Goal: Task Accomplishment & Management: Manage account settings

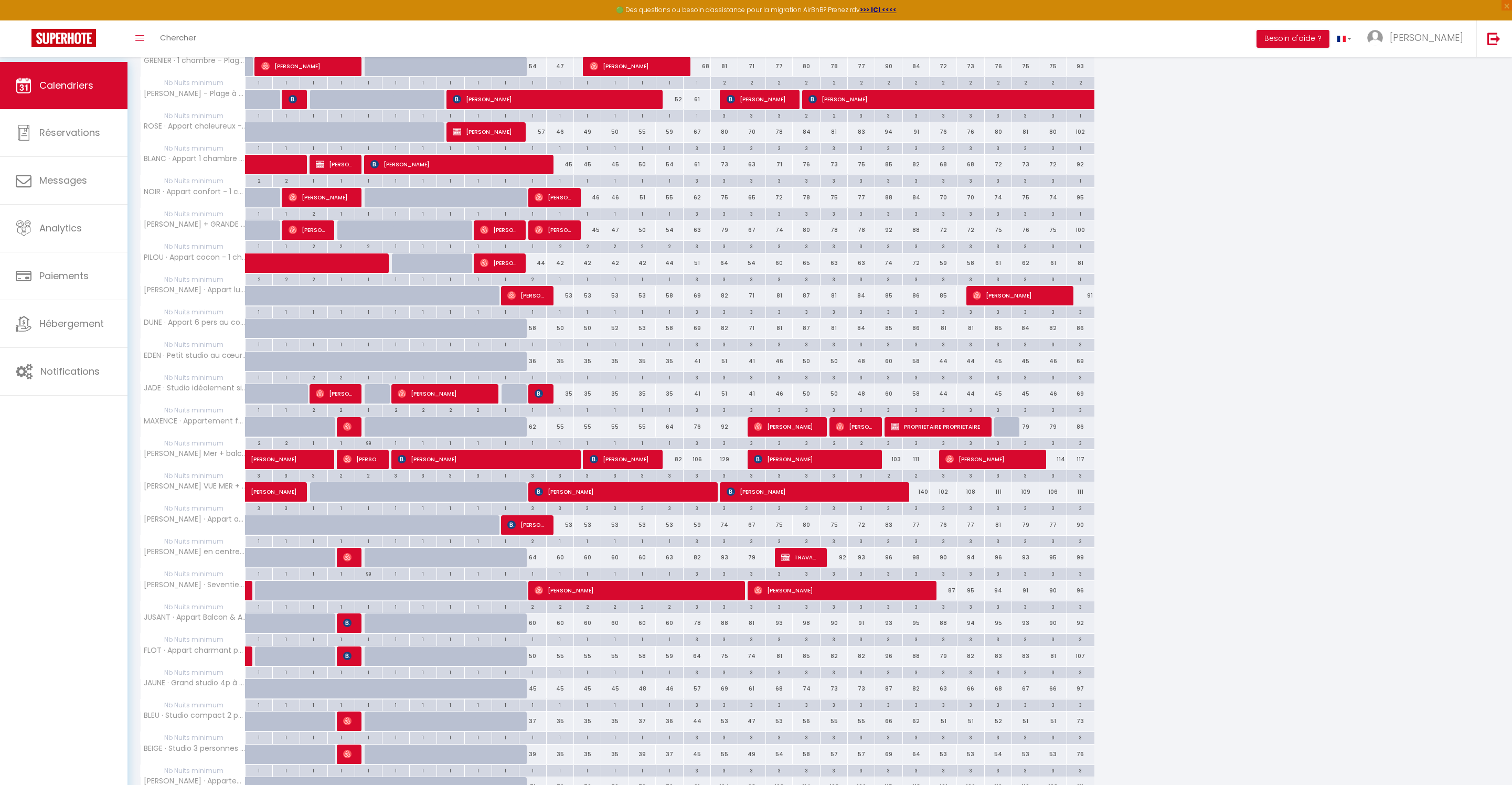
scroll to position [966, 0]
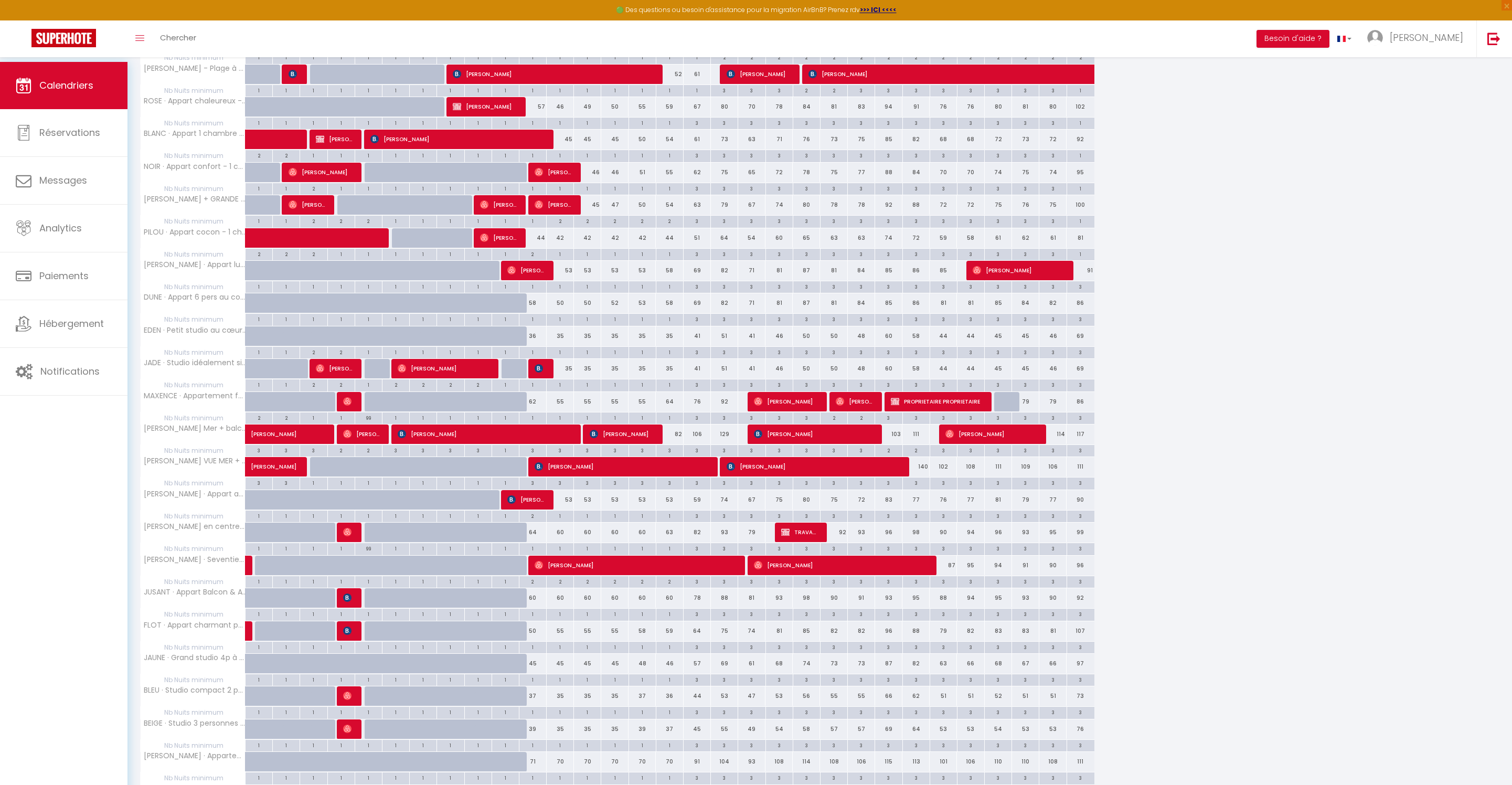
click at [542, 357] on div "1" at bounding box center [533, 352] width 27 height 10
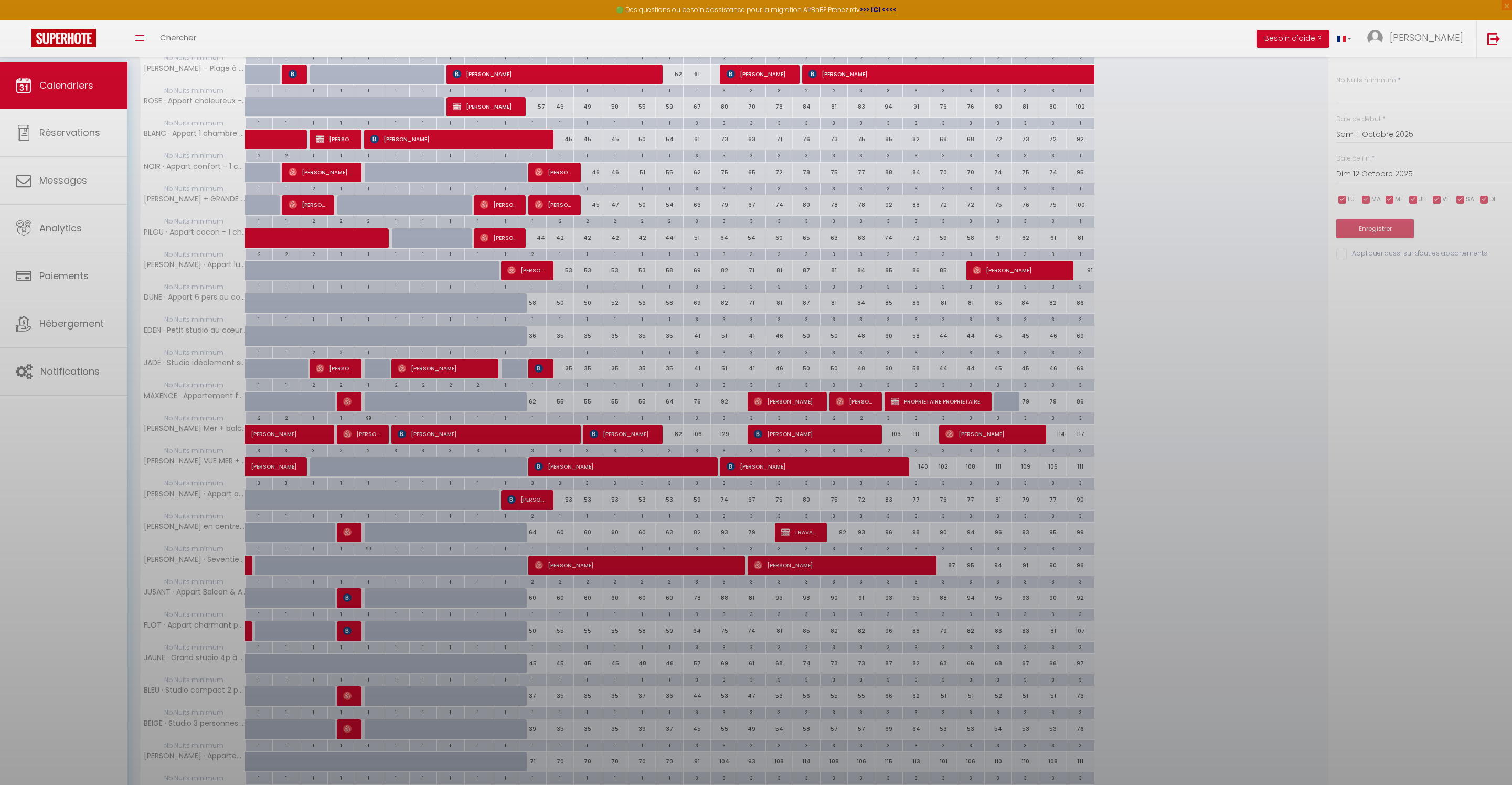
type input "1"
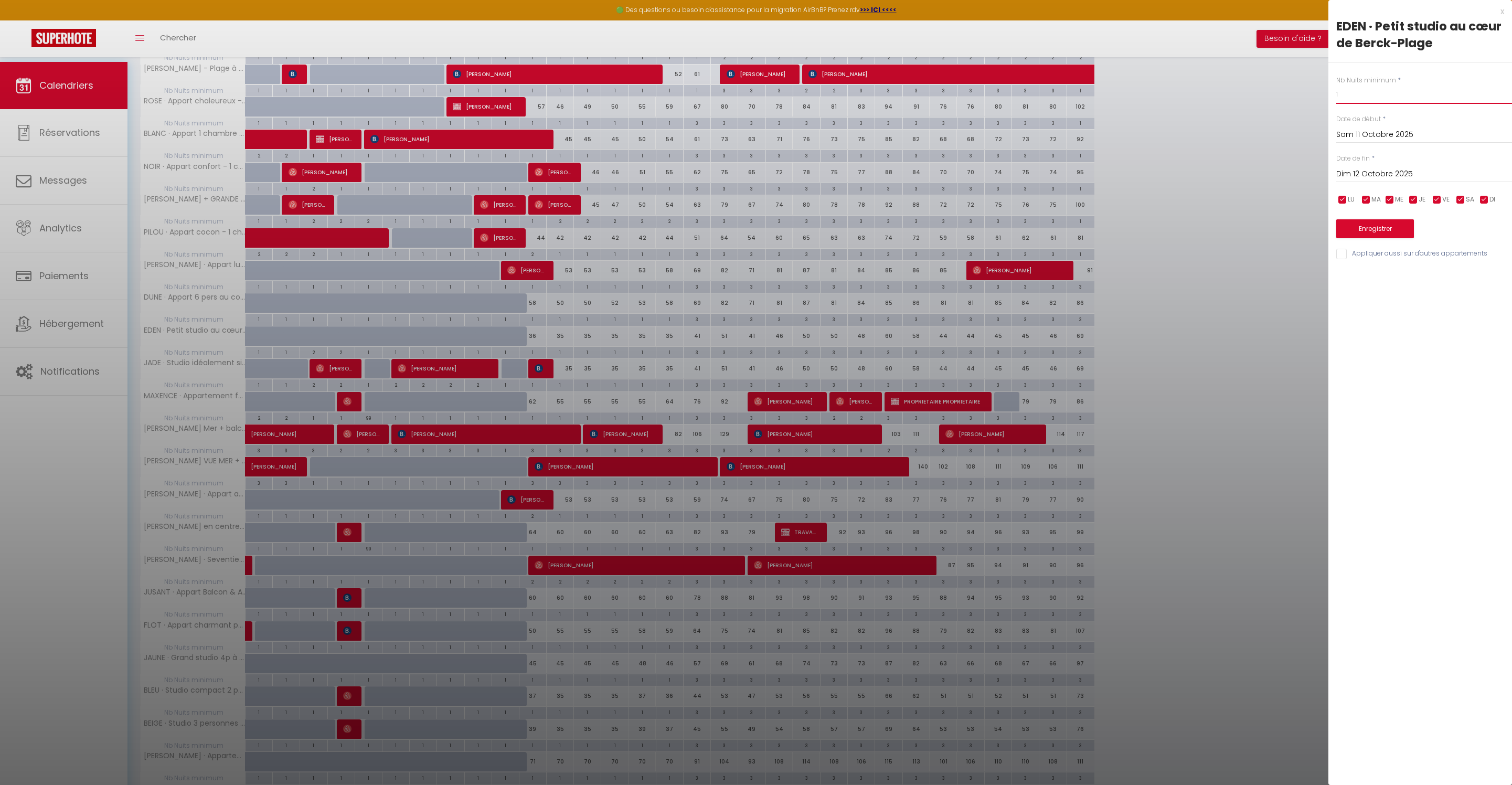
click at [1359, 104] on input "1" at bounding box center [1424, 94] width 176 height 19
type input "2"
click at [1389, 238] on button "Enregistrer" at bounding box center [1375, 229] width 77 height 19
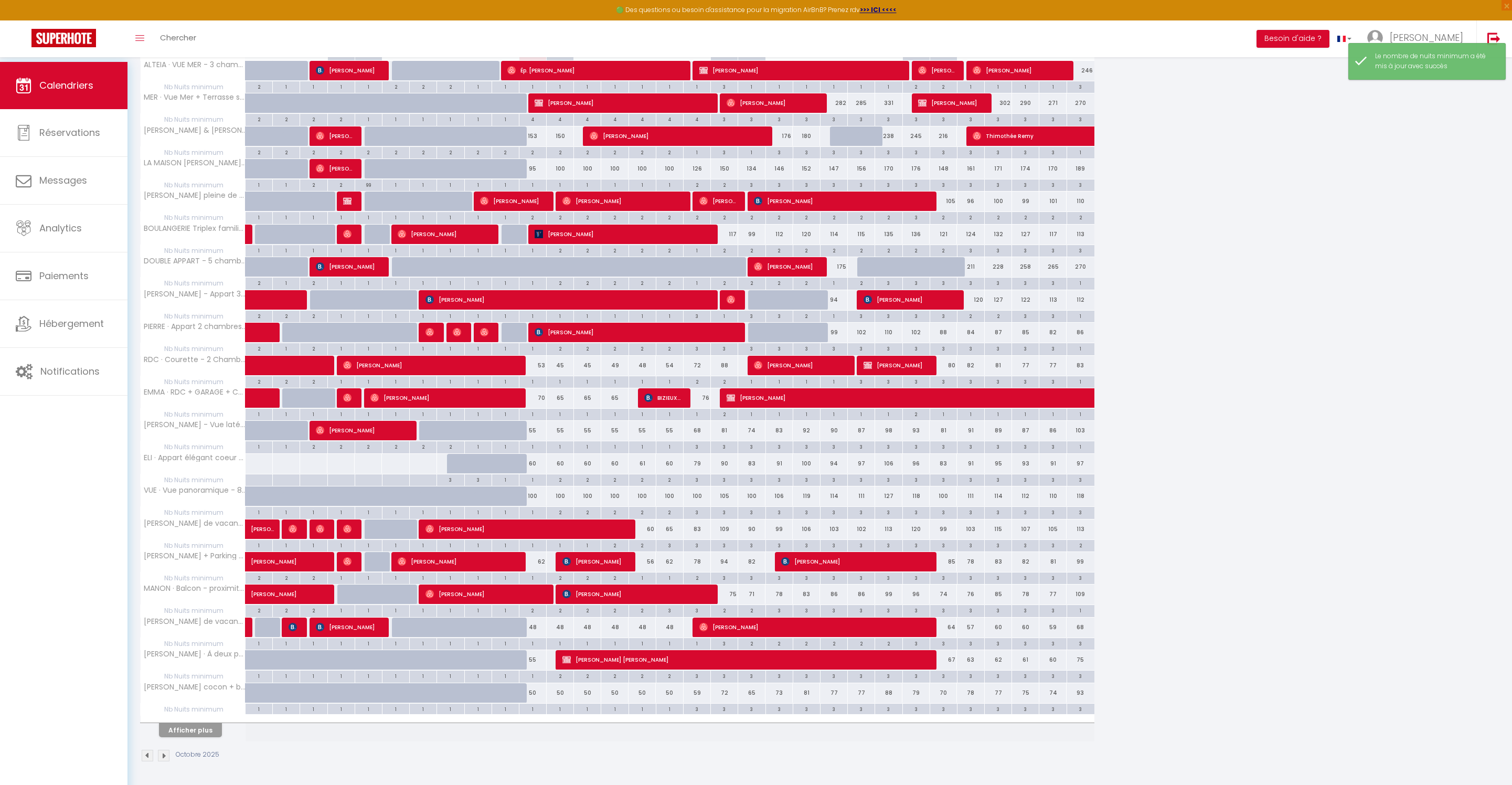
scroll to position [256, 0]
click at [201, 723] on button "Afficher plus" at bounding box center [190, 730] width 63 height 14
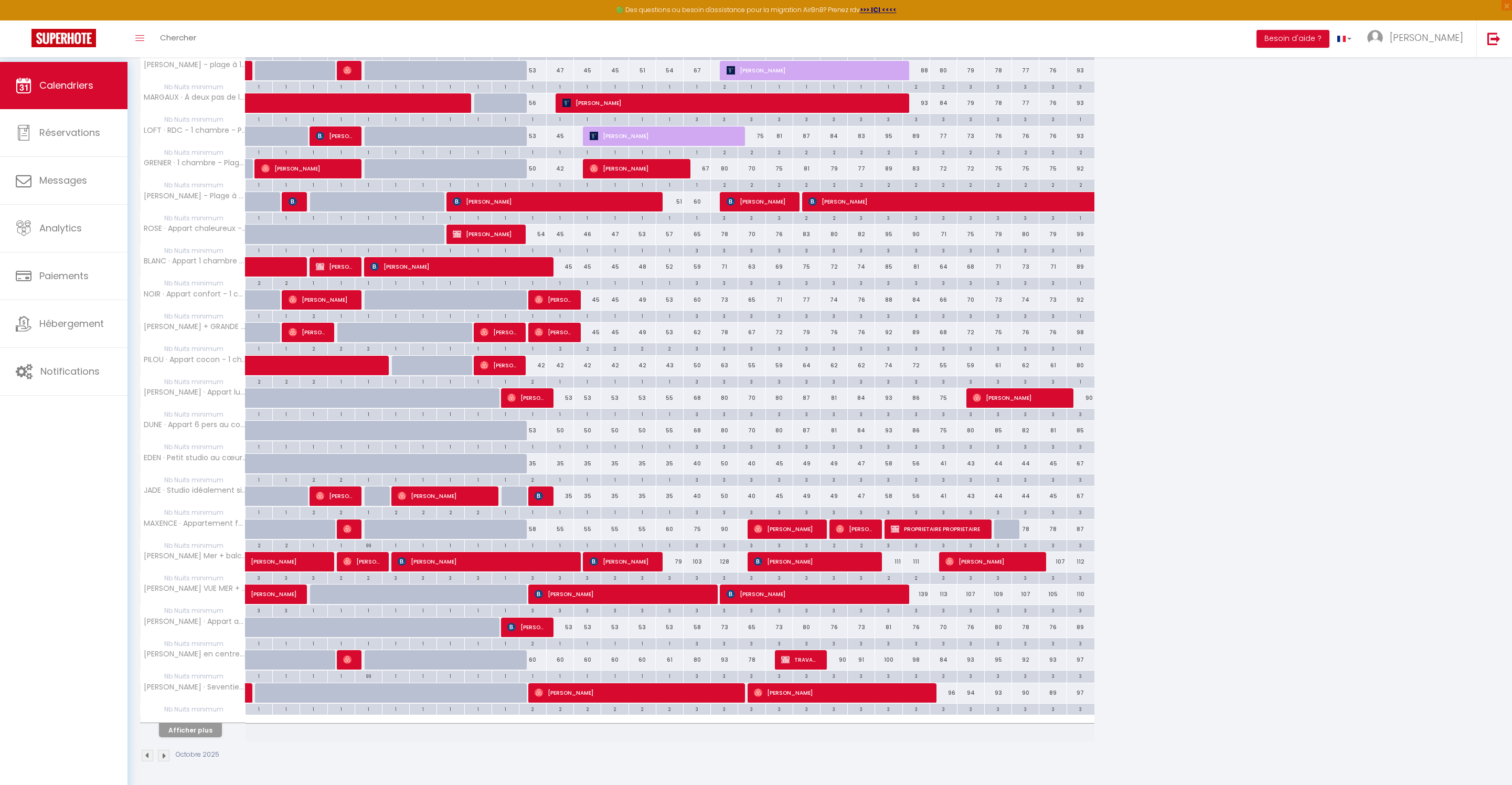
scroll to position [959, 0]
click at [220, 723] on button "Afficher plus" at bounding box center [190, 730] width 63 height 14
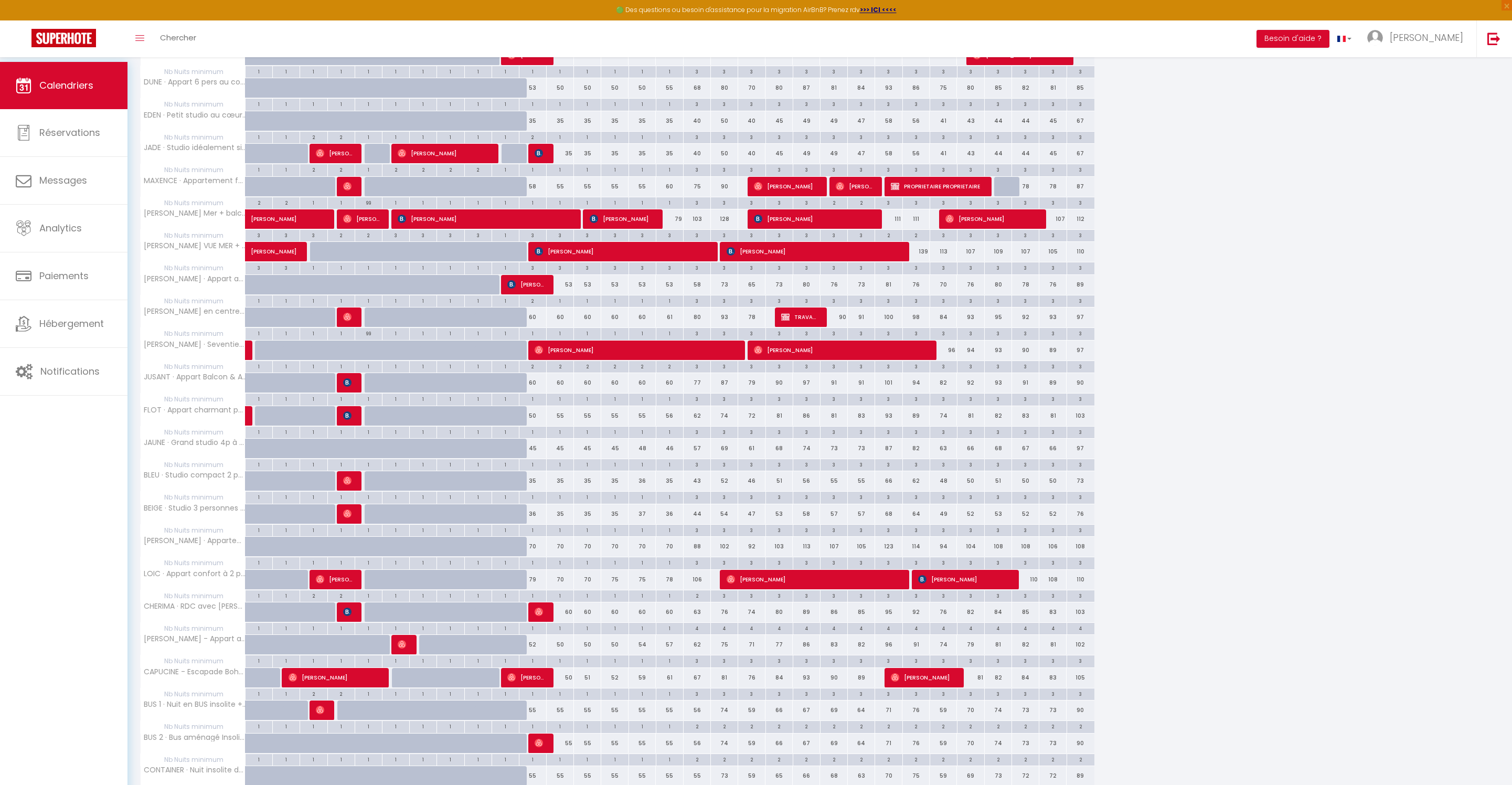
scroll to position [1275, 0]
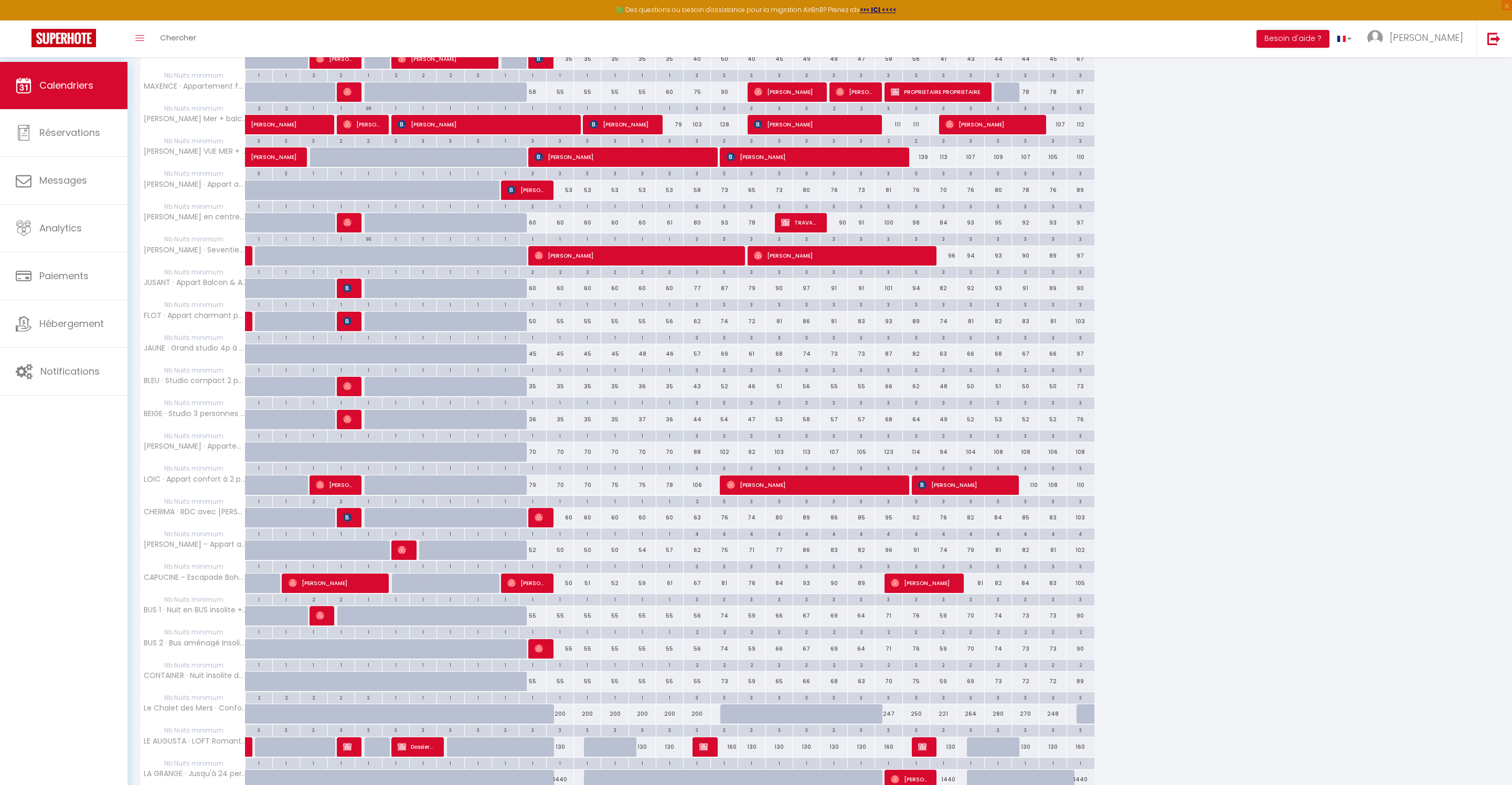
click at [540, 407] on div "1" at bounding box center [533, 402] width 27 height 10
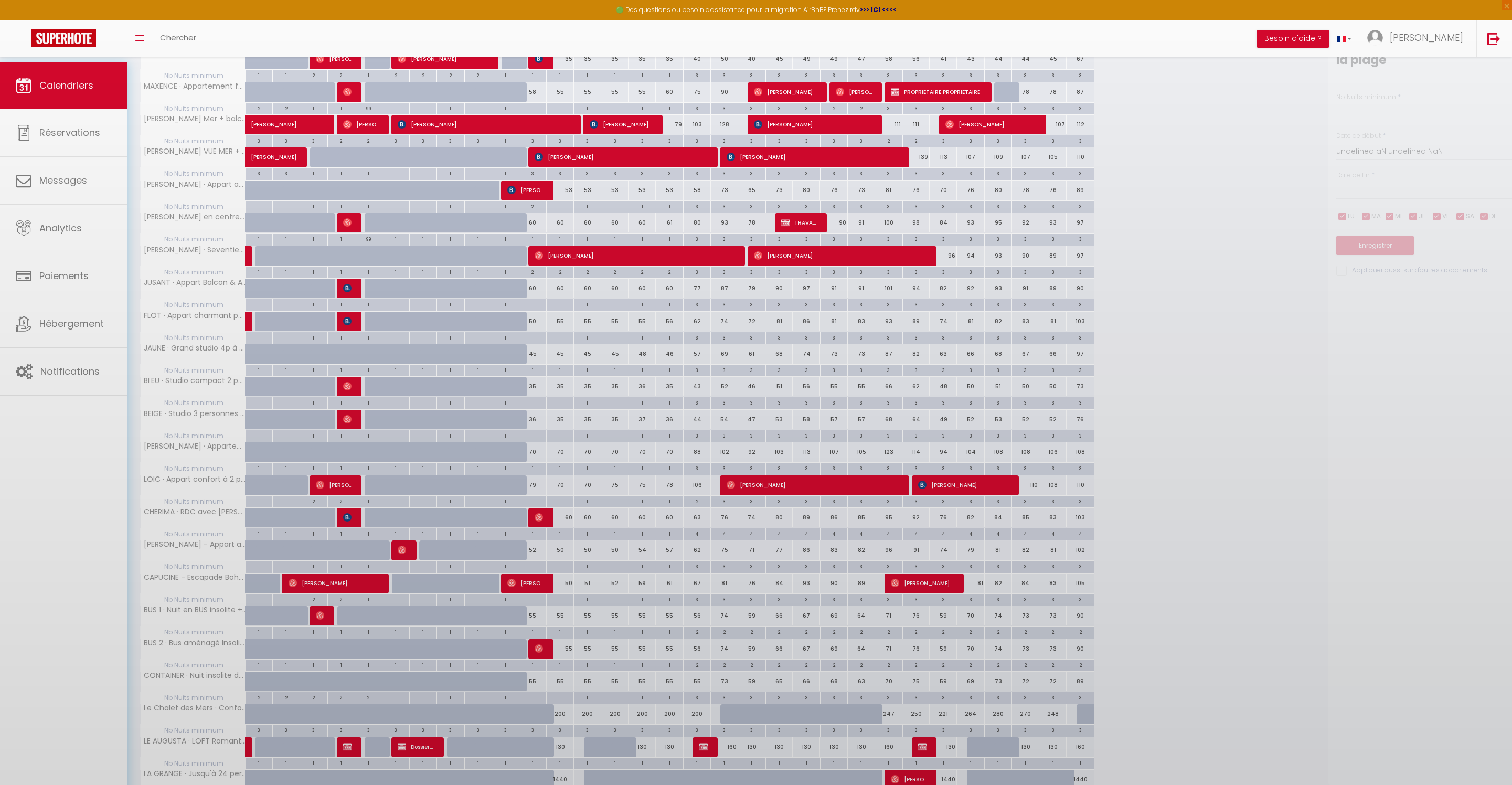
type input "1"
type input "Sam 11 Octobre 2025"
type input "Dim 12 Octobre 2025"
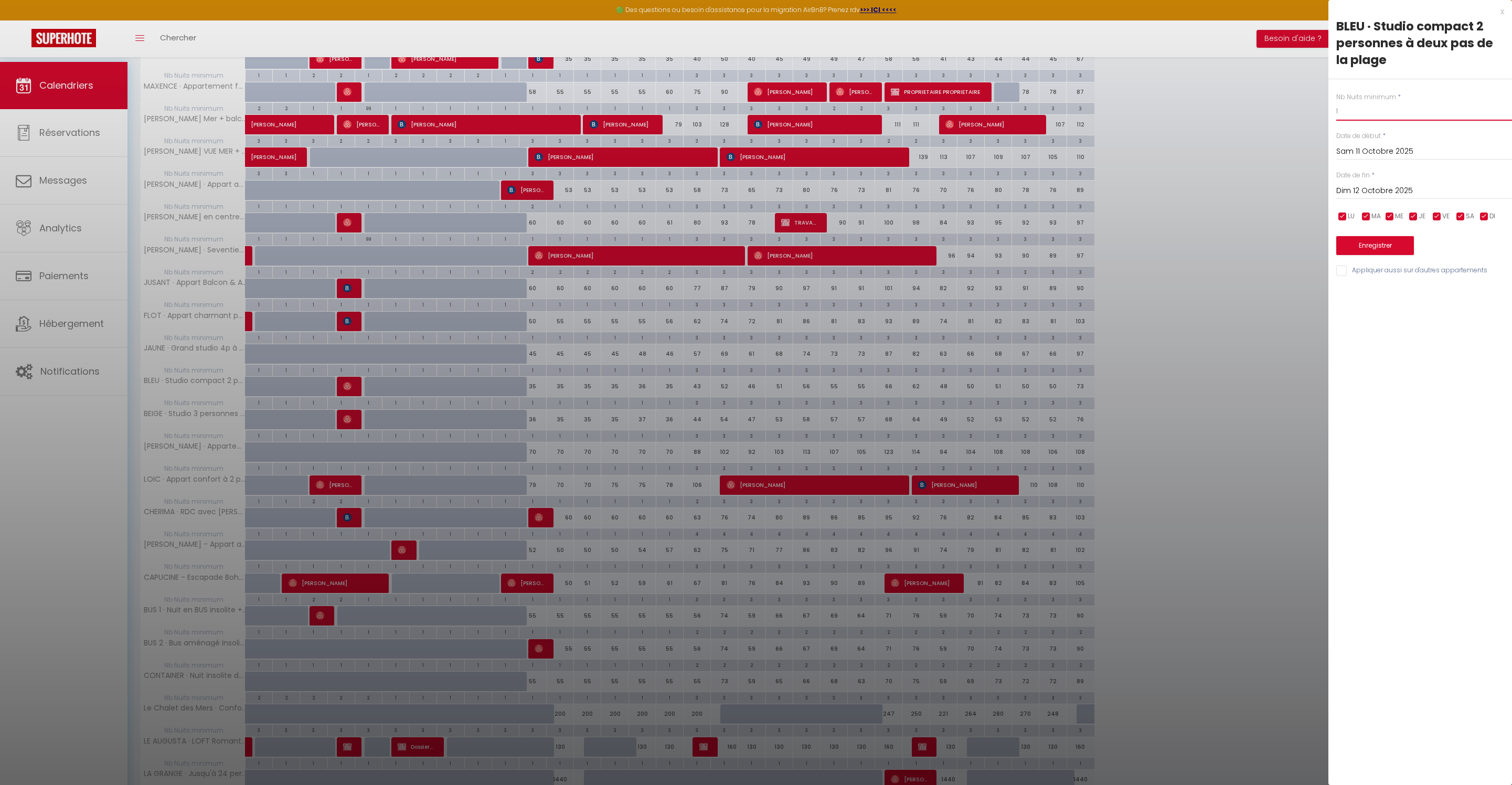
click at [1379, 121] on input "1" at bounding box center [1424, 111] width 176 height 19
type input "2"
click at [1339, 276] on input "Appliquer aussi sur d'autres appartements" at bounding box center [1424, 270] width 176 height 10
checkbox input "true"
click at [1374, 255] on button "Enregistrer" at bounding box center [1375, 245] width 77 height 19
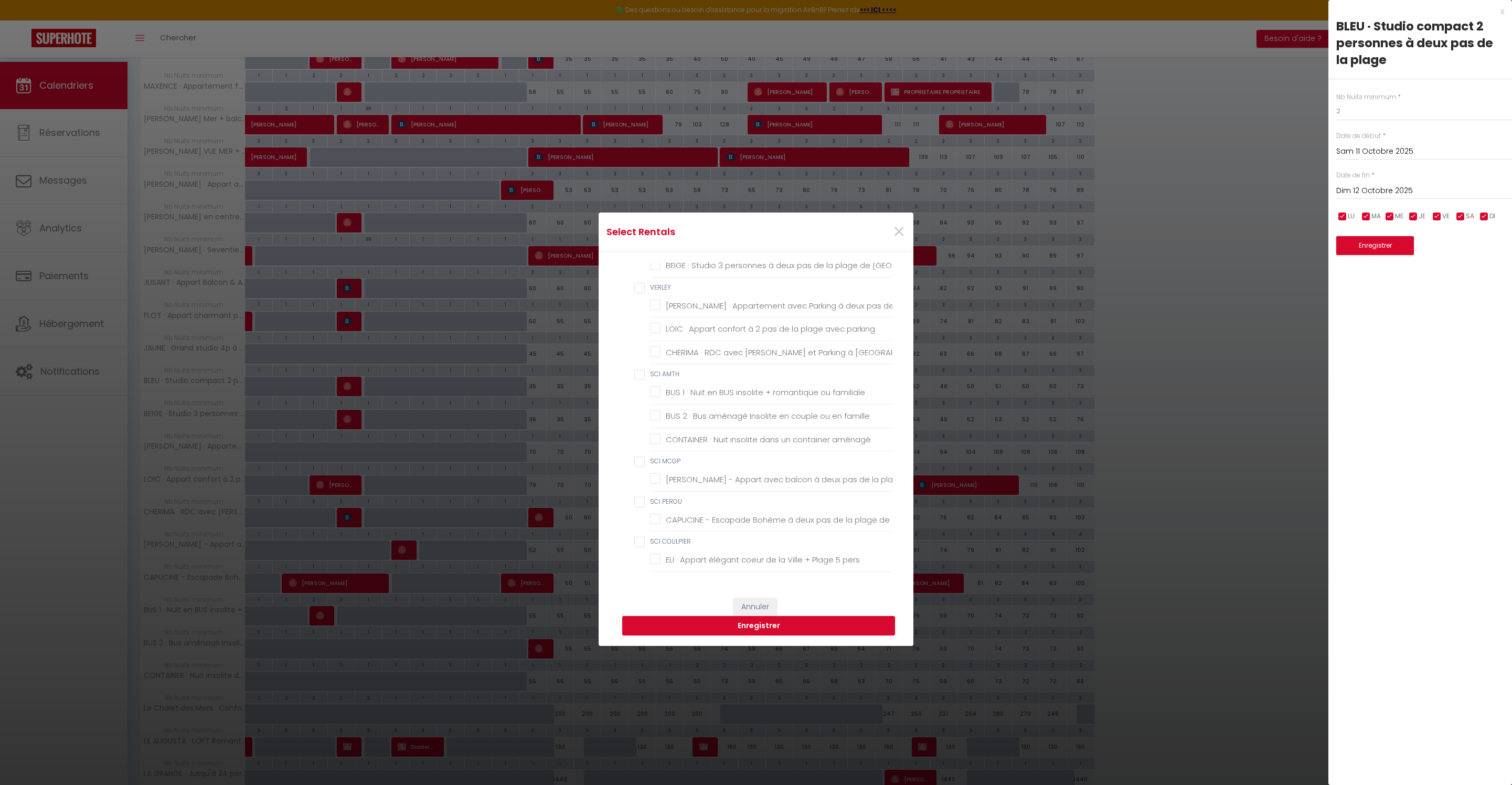
scroll to position [1618, 1]
click at [700, 247] on Berck "JAUNE · Grand studio 4p à deux pas de la plage de [GEOGRAPHIC_DATA]" at bounding box center [771, 242] width 242 height 10
checkbox Berck "true"
checkbox Berck-Plage "false"
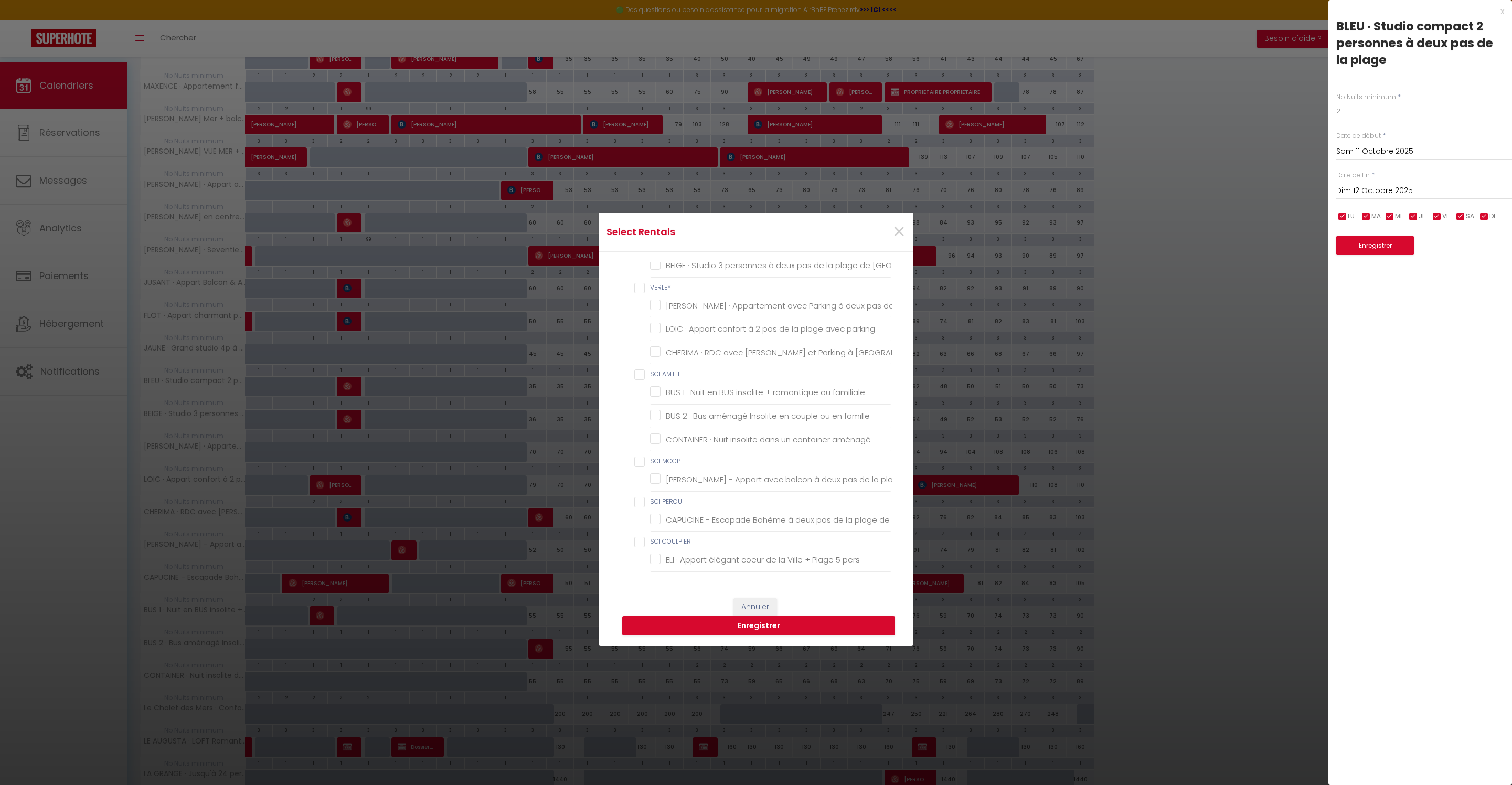
checkbox Berck-Plage "false"
checkbox chambre "false"
checkbox Couvert "false"
checkbox Marché "false"
checkbox chambre "false"
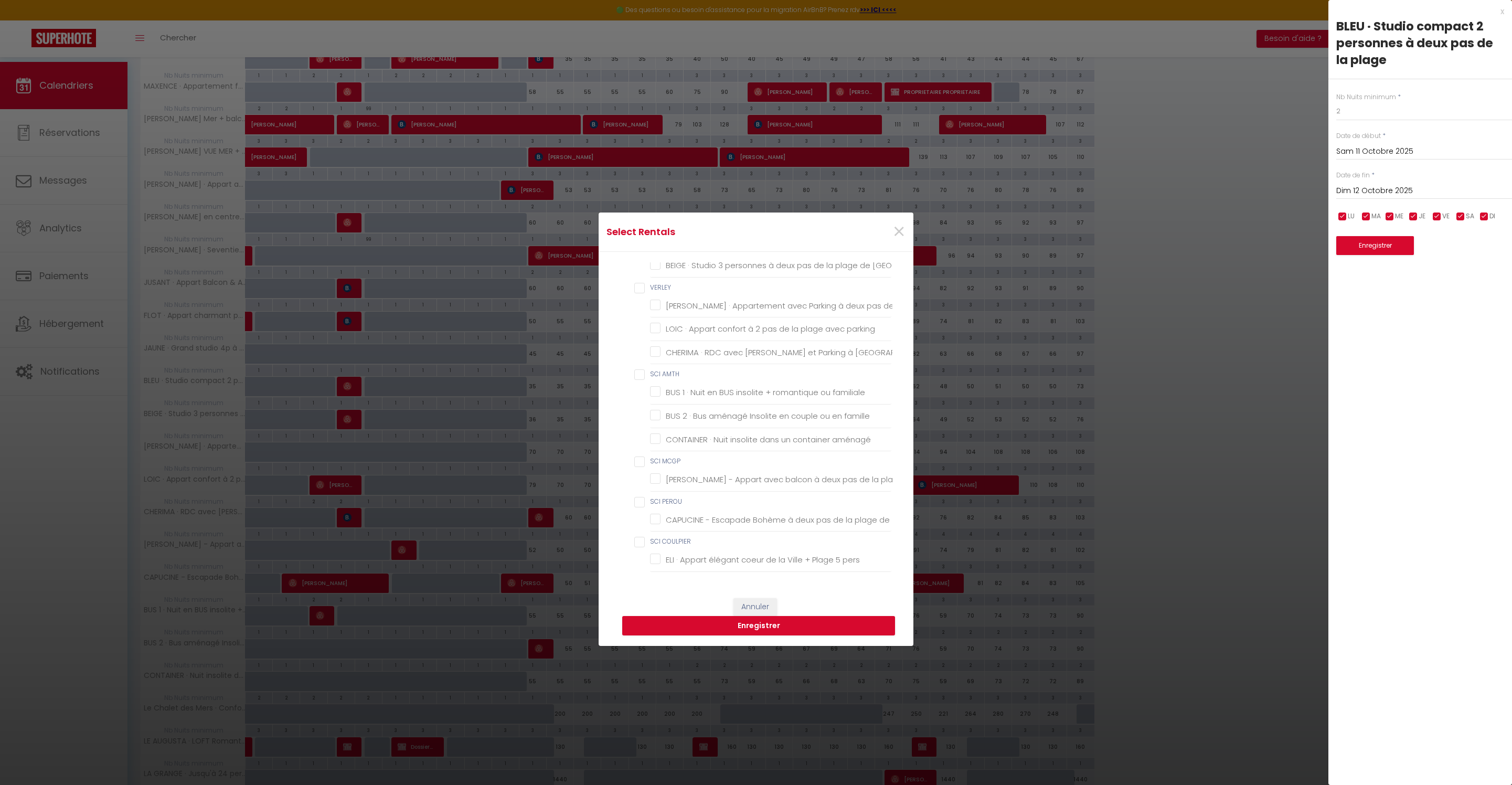
checkbox Couvert "false"
checkbox chambres "false"
checkbox 100m "false"
checkbox chambre "false"
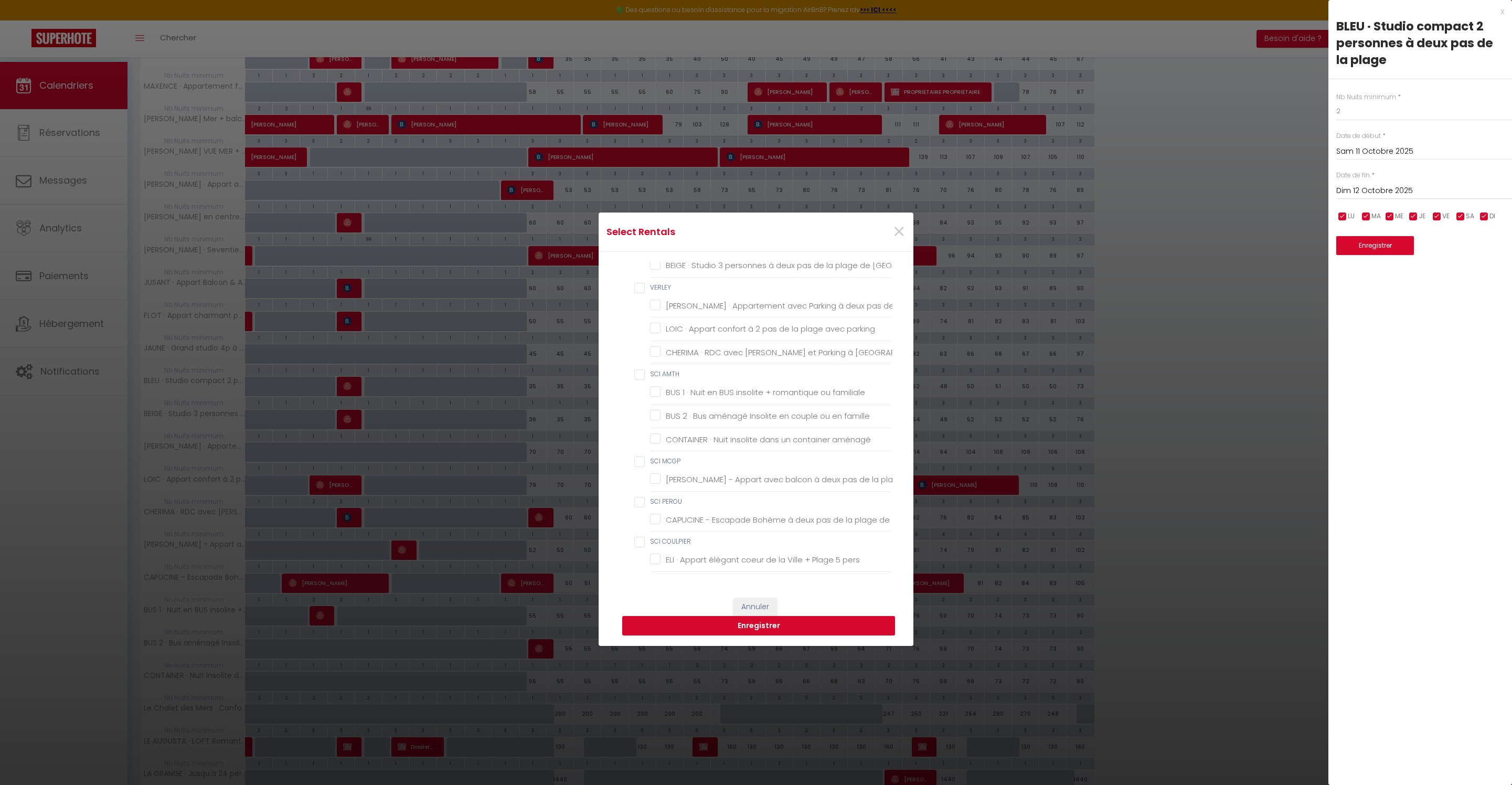
checkbox mètres "false"
checkbox chambre "false"
checkbox Massage "false"
checkbox Barbecue "false"
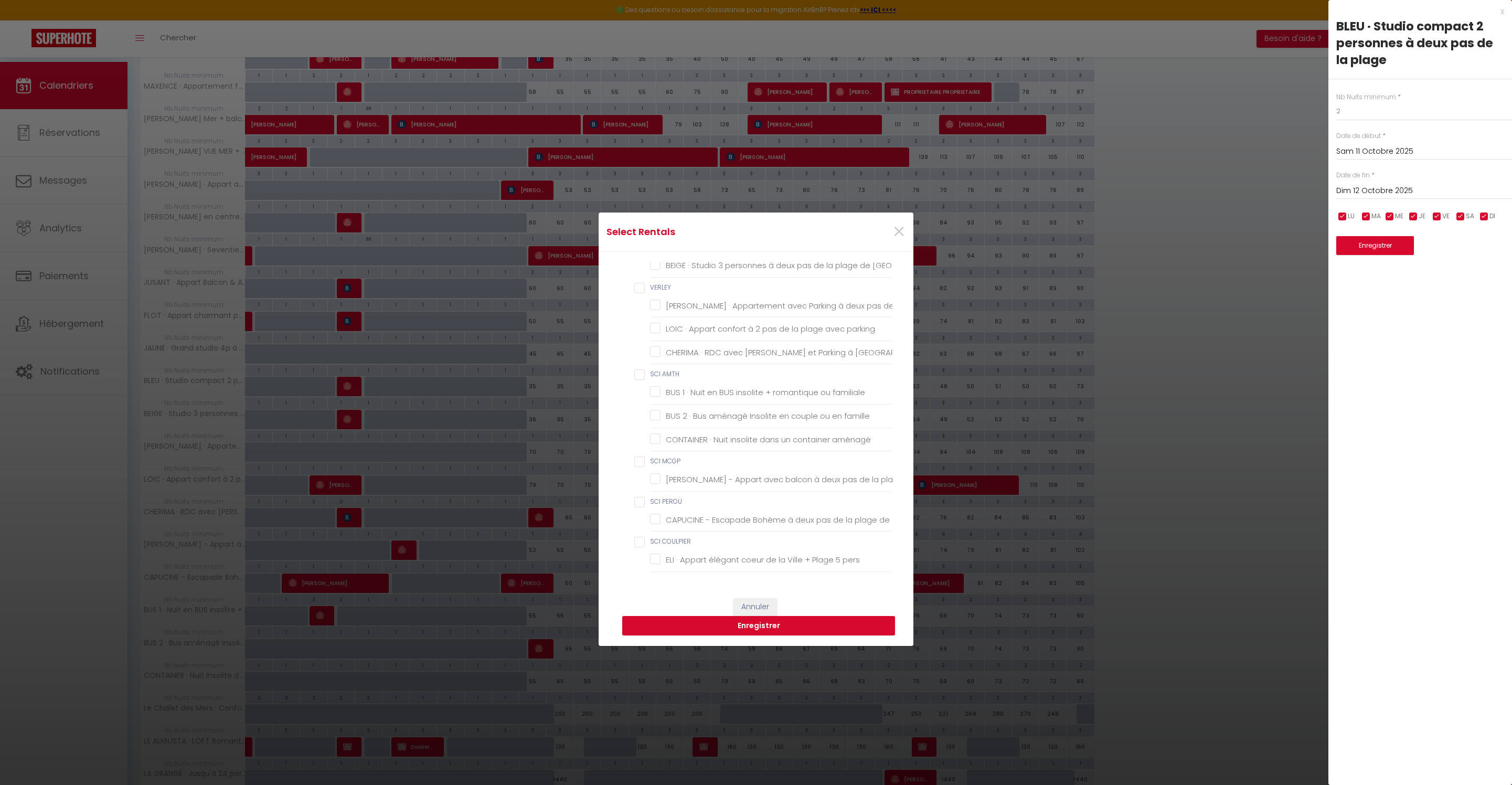
checkbox babyfoot "false"
checkbox wifi "false"
checkbox pers "false"
checkbox wifi "false"
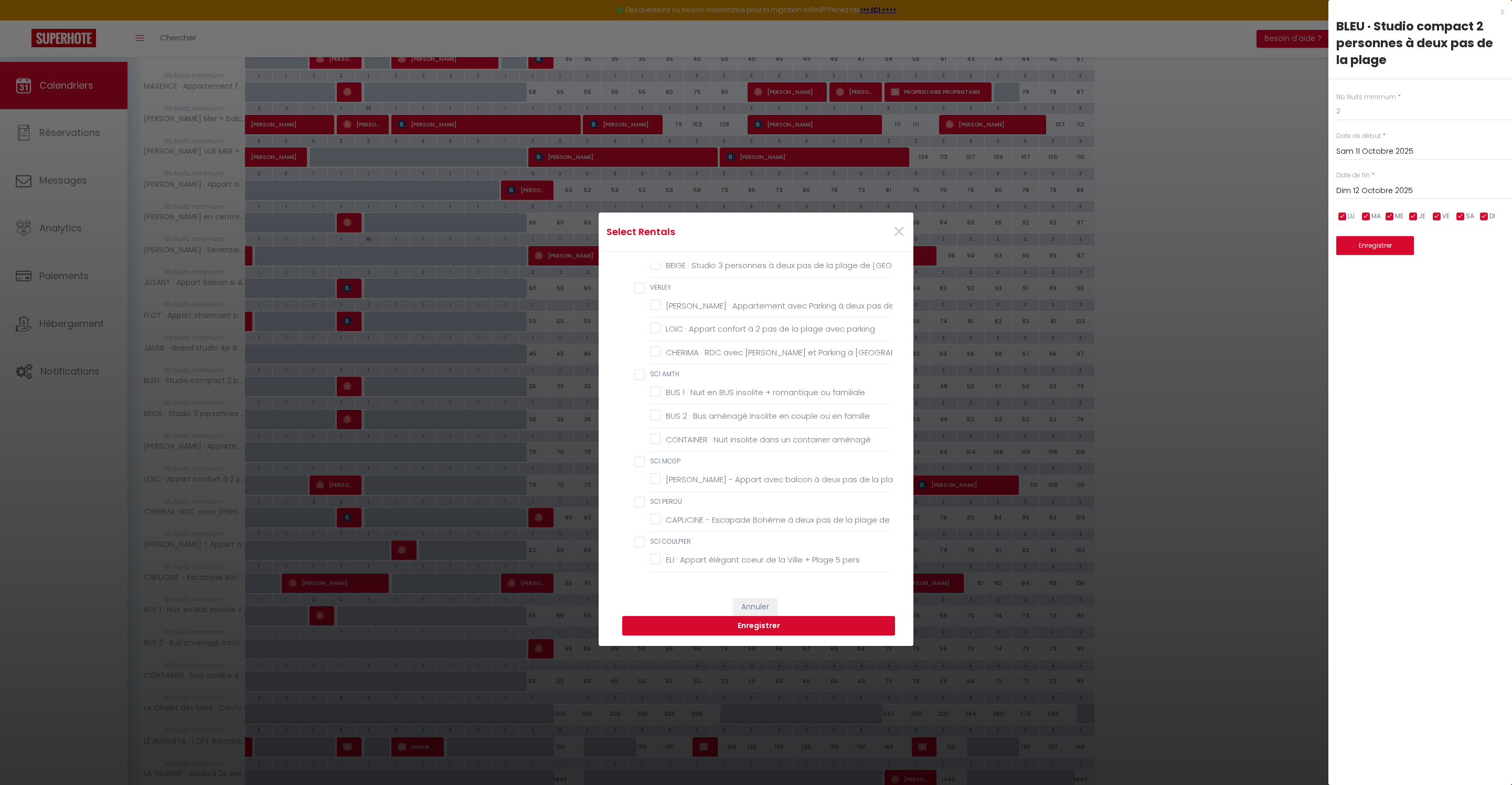
checkbox Parking "false"
checkbox chambres "false"
checkbox chambre "false"
checkbox \! "false"
checkbox Dunes "false"
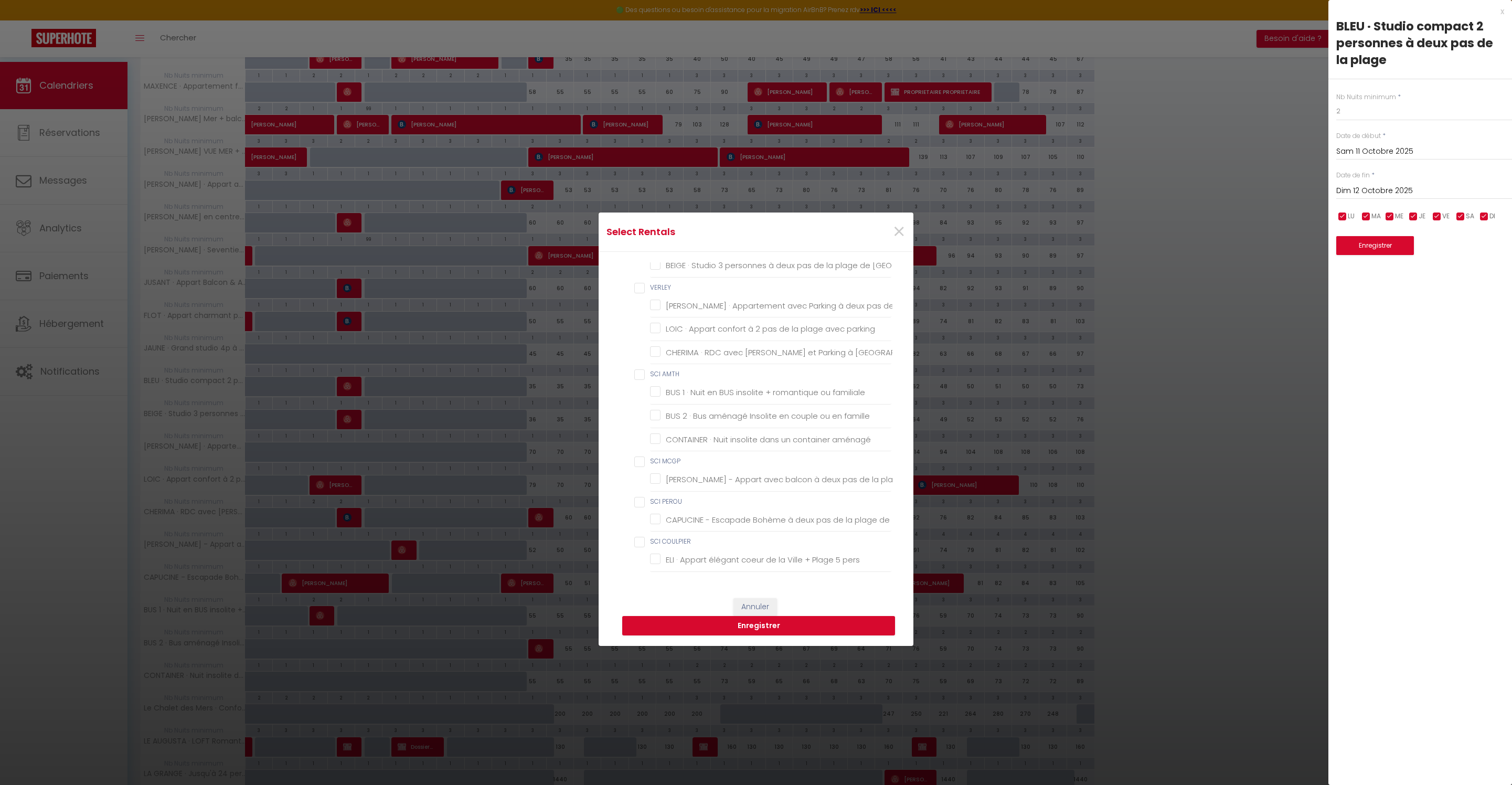
checkbox pers\ "false"
checkbox chambre "false"
checkbox chambres "false"
checkbox Berck-Plage "false"
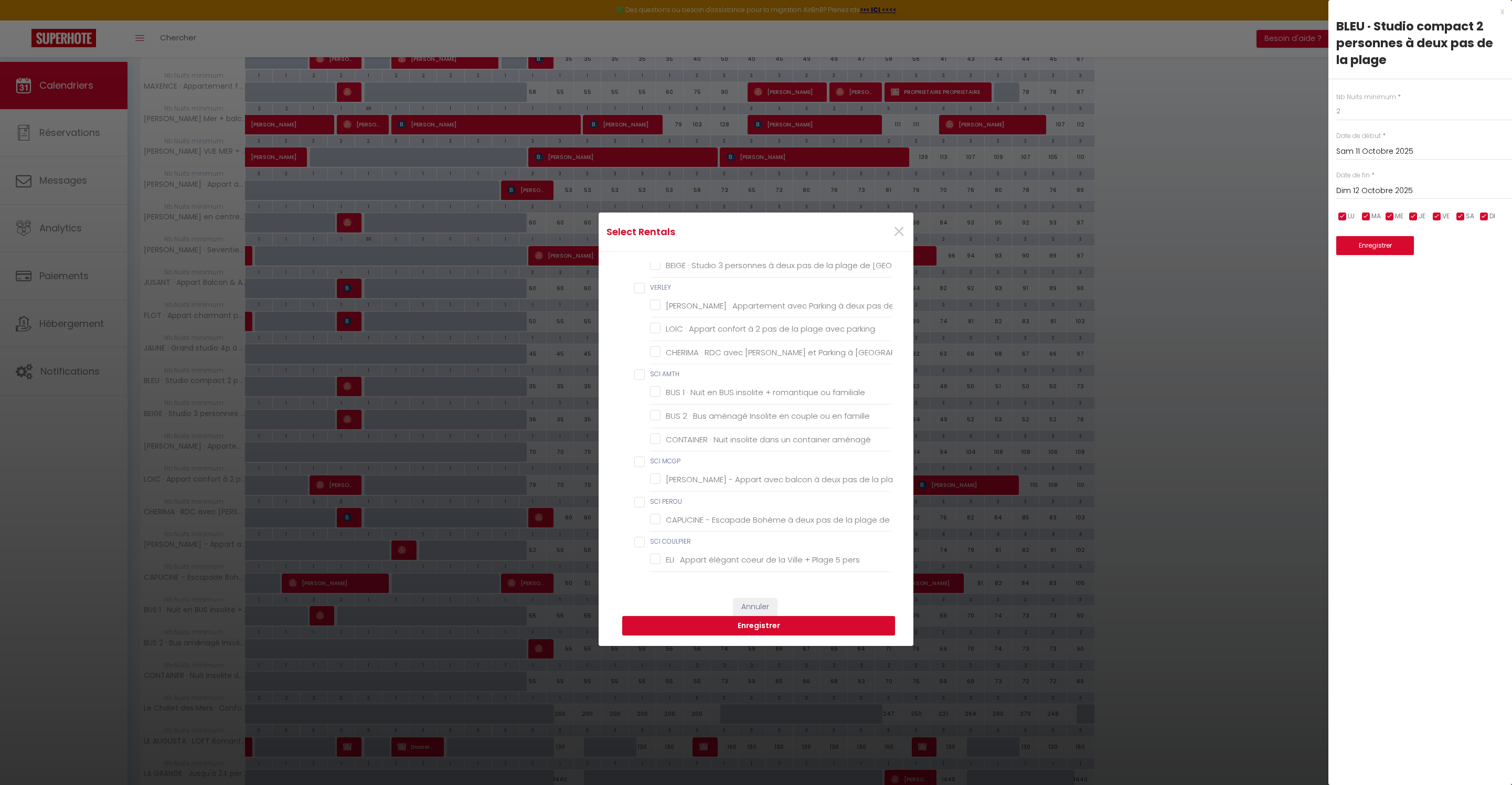
checkbox Parking "false"
checkbox Berck "false"
checkbox terrasses "false"
checkbox pers "false"
checkbox Plage "false"
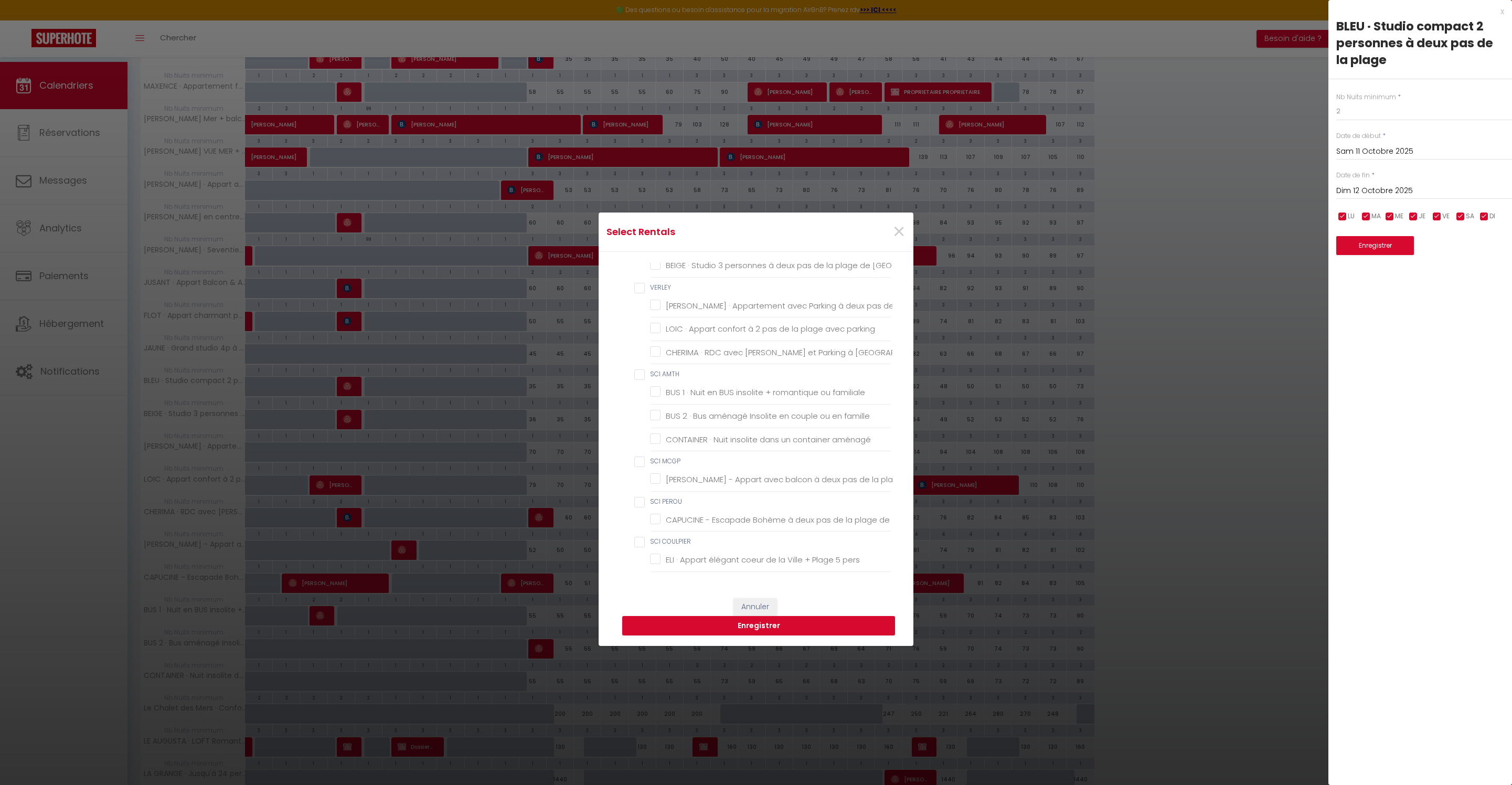
checkbox Berck-Plage "false"
checkbox pers "false"
checkbox Berck-Plage "false"
checkbox 200m "false"
checkbox Berck "false"
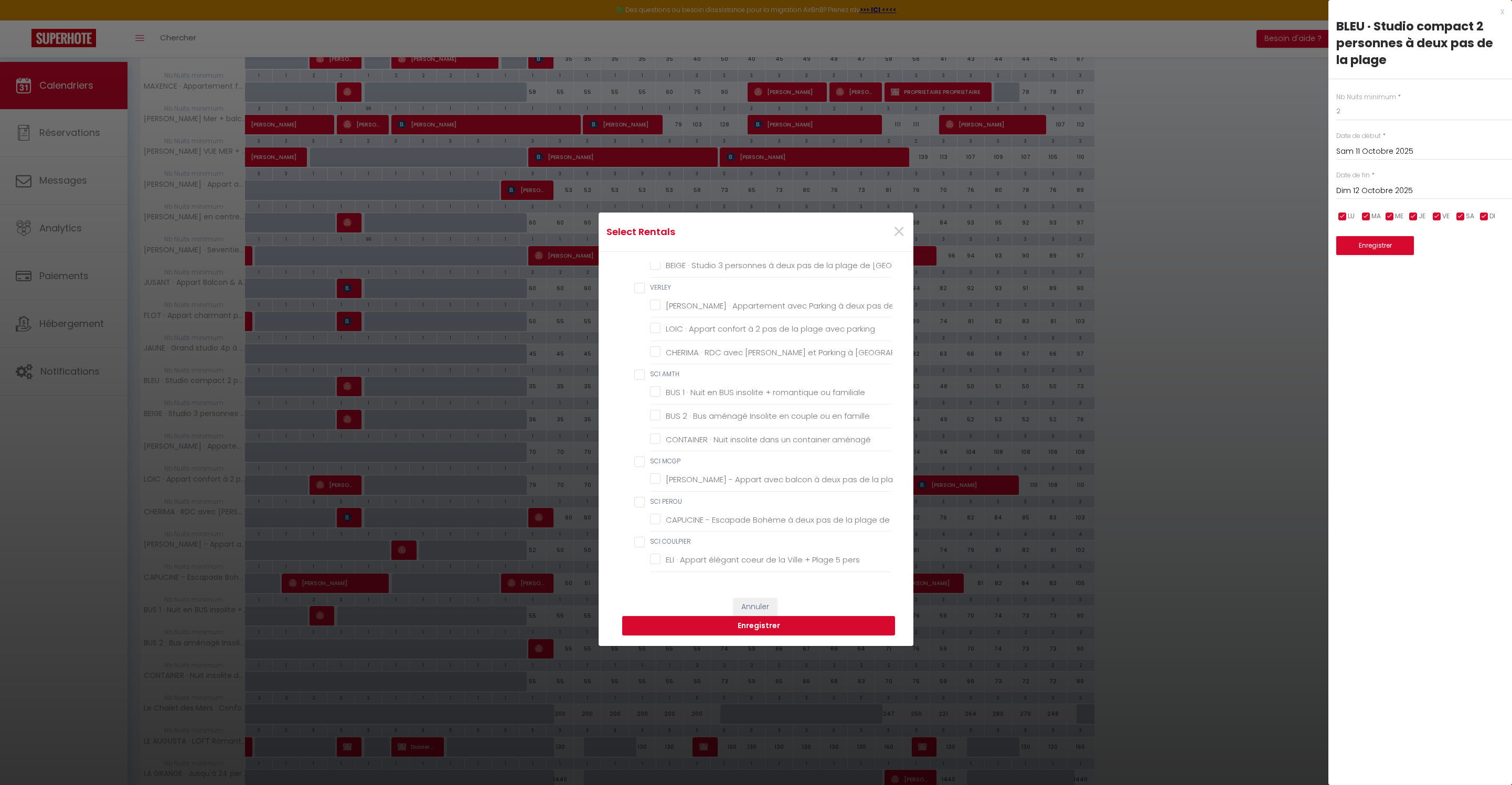
checkbox Berck-Plage "false"
checkbox Plage "false"
checkbox Berck-Plage "false"
checkbox personnes "false"
checkbox Berck "false"
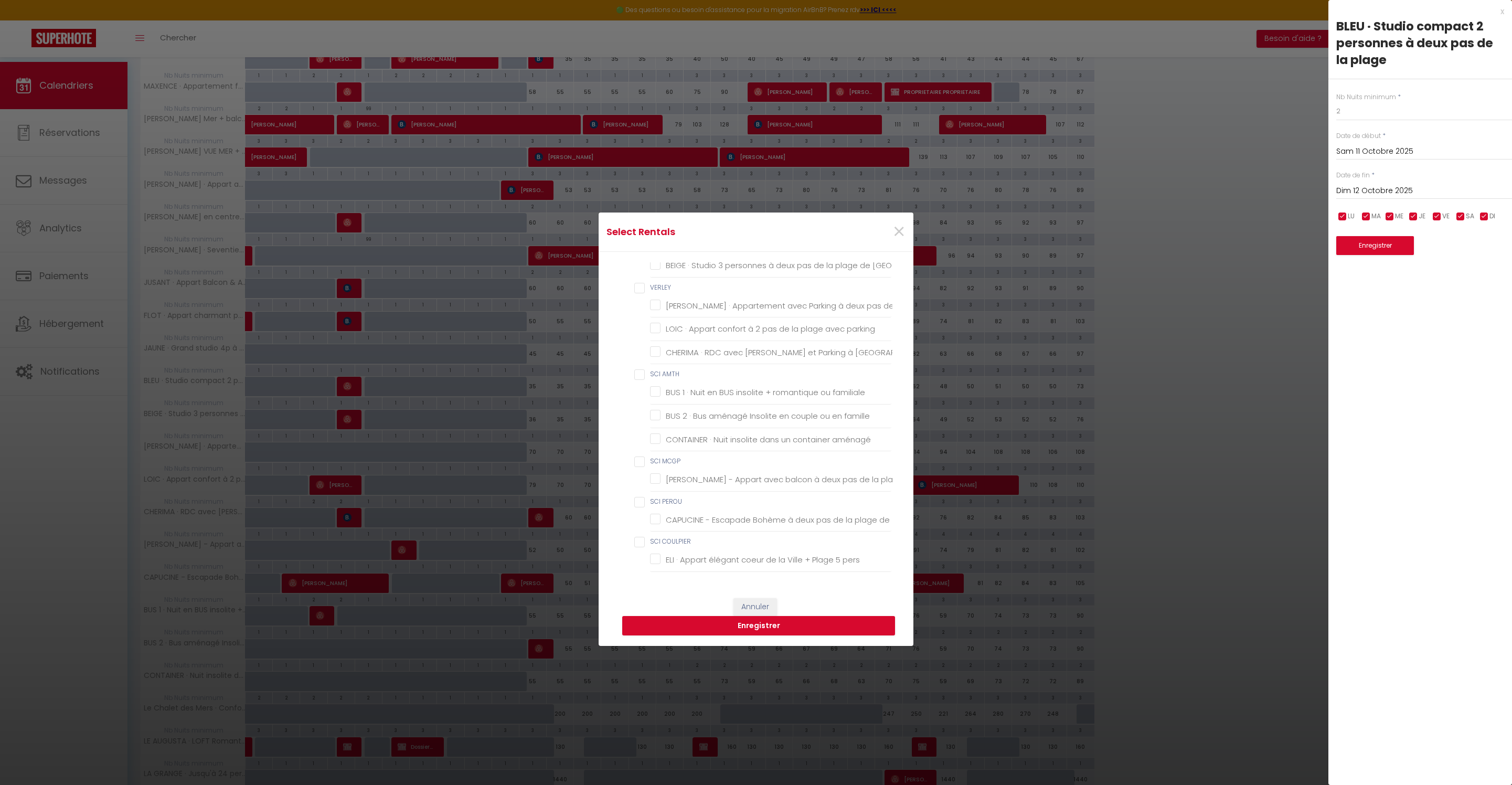
checkbox Plage "false"
checkbox mer "false"
checkbox Berck "false"
checkbox plage "false"
checkbox parking "false"
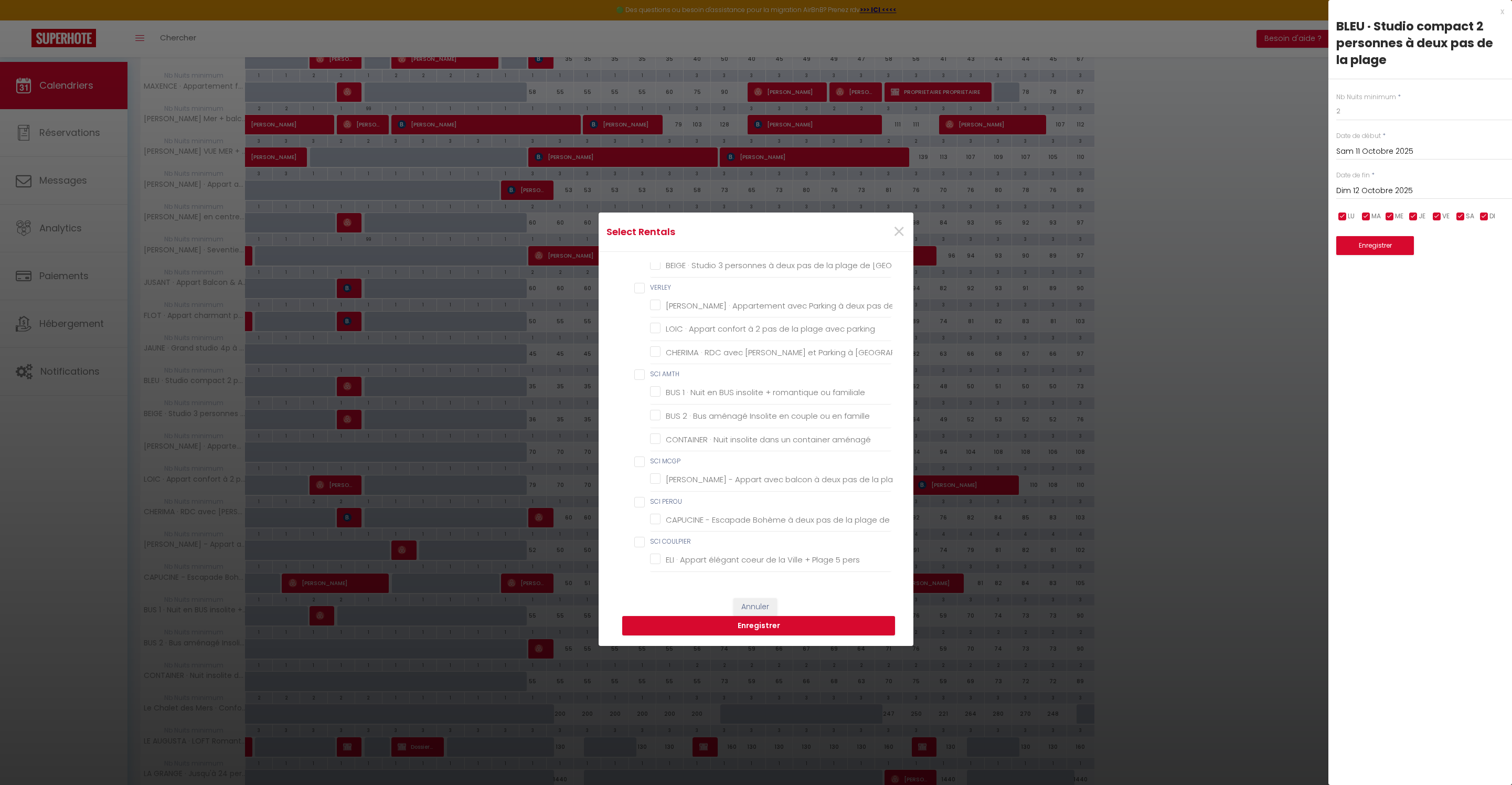
checkbox Berck-Plage "false"
checkbox familiale "false"
checkbox famille "false"
checkbox aménagé "false"
checkbox Berck "false"
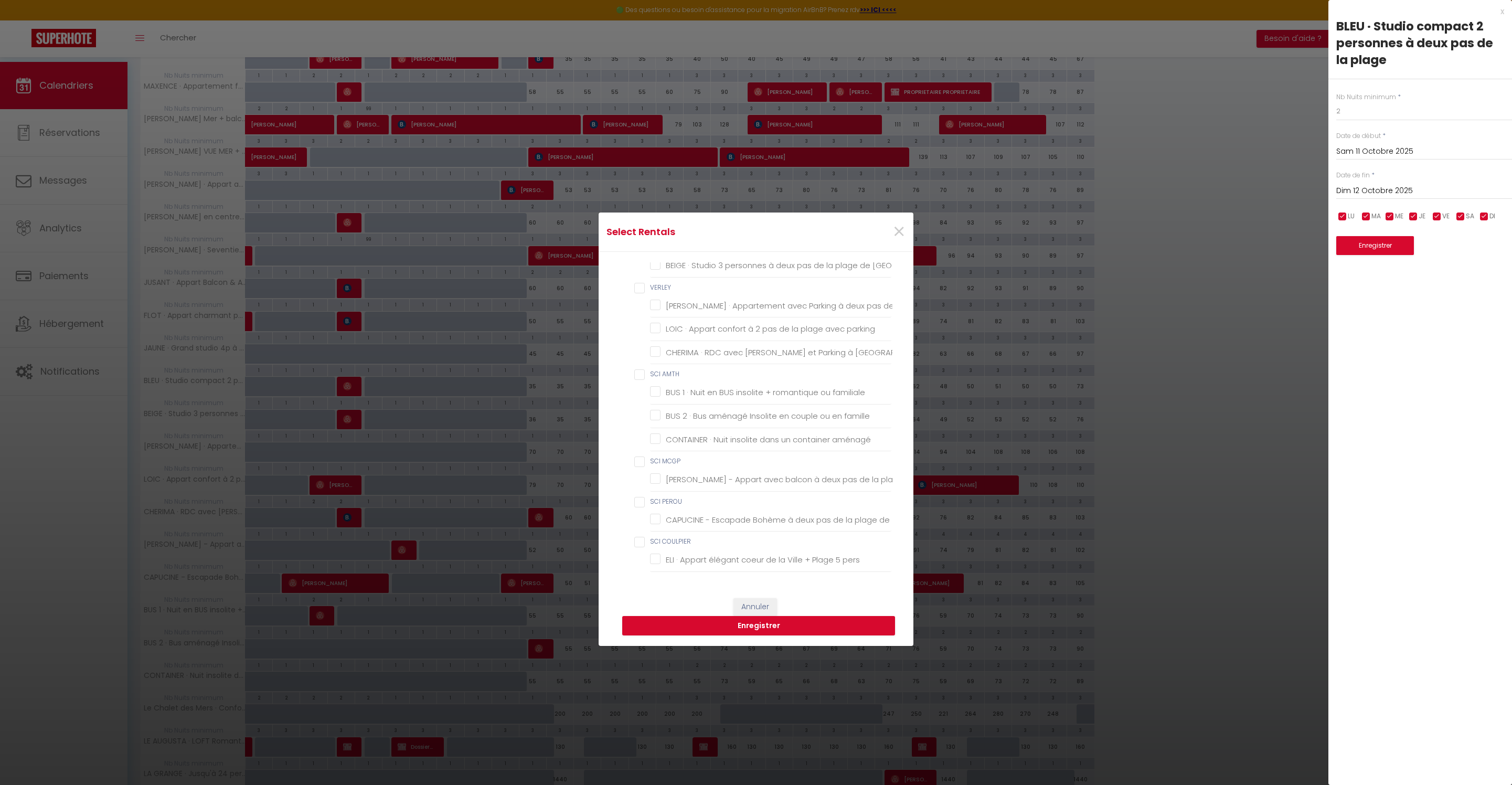
checkbox Berck "false"
checkbox pers "false"
click at [686, 271] on Berck "BEIGE · Studio 3 personnes à deux pas de la plage de [GEOGRAPHIC_DATA]" at bounding box center [771, 265] width 242 height 10
checkbox Berck "true"
checkbox Berck-Plage "false"
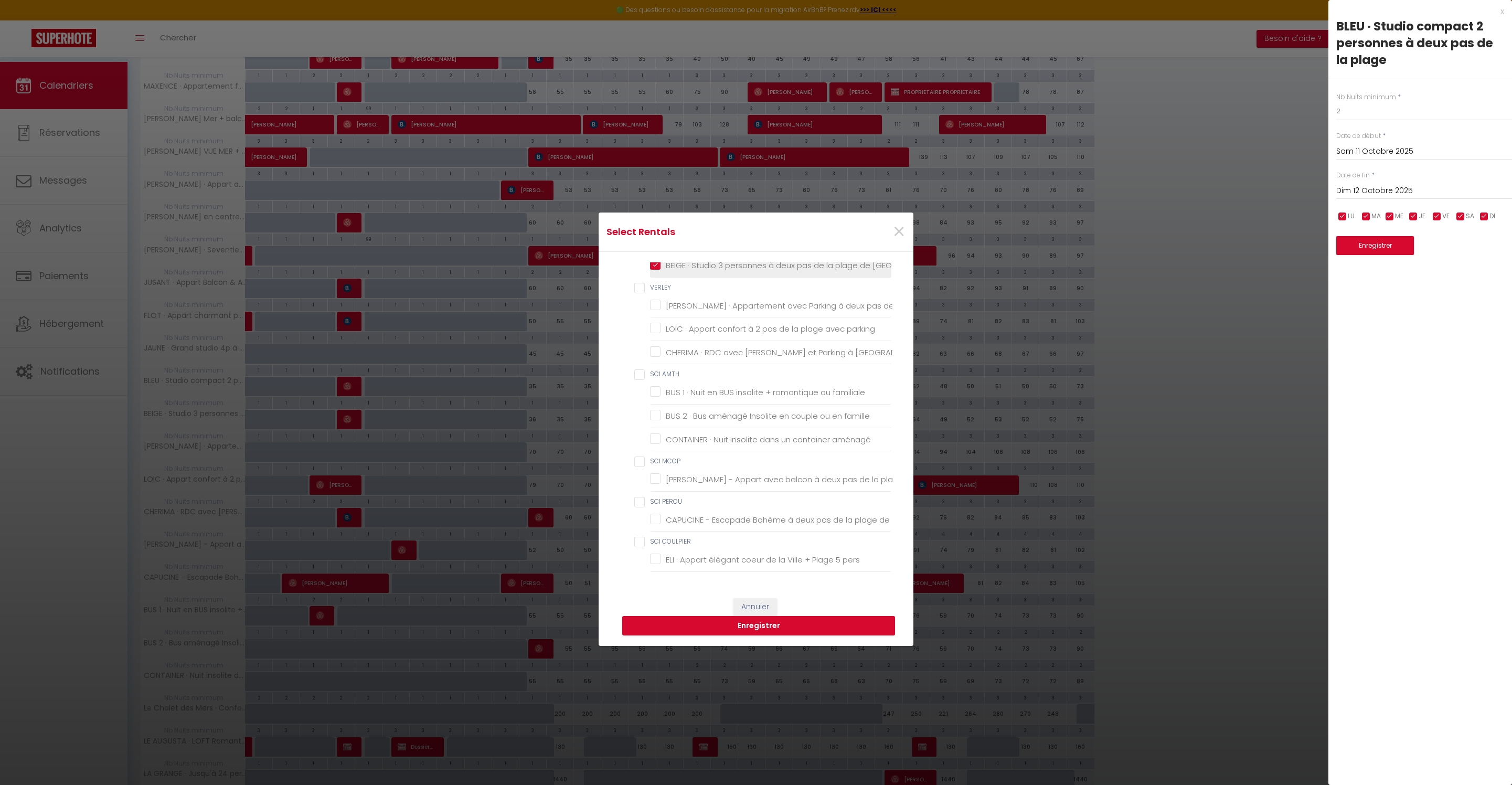
checkbox Berck-Plage "false"
checkbox chambre "false"
checkbox Couvert "false"
checkbox Marché "false"
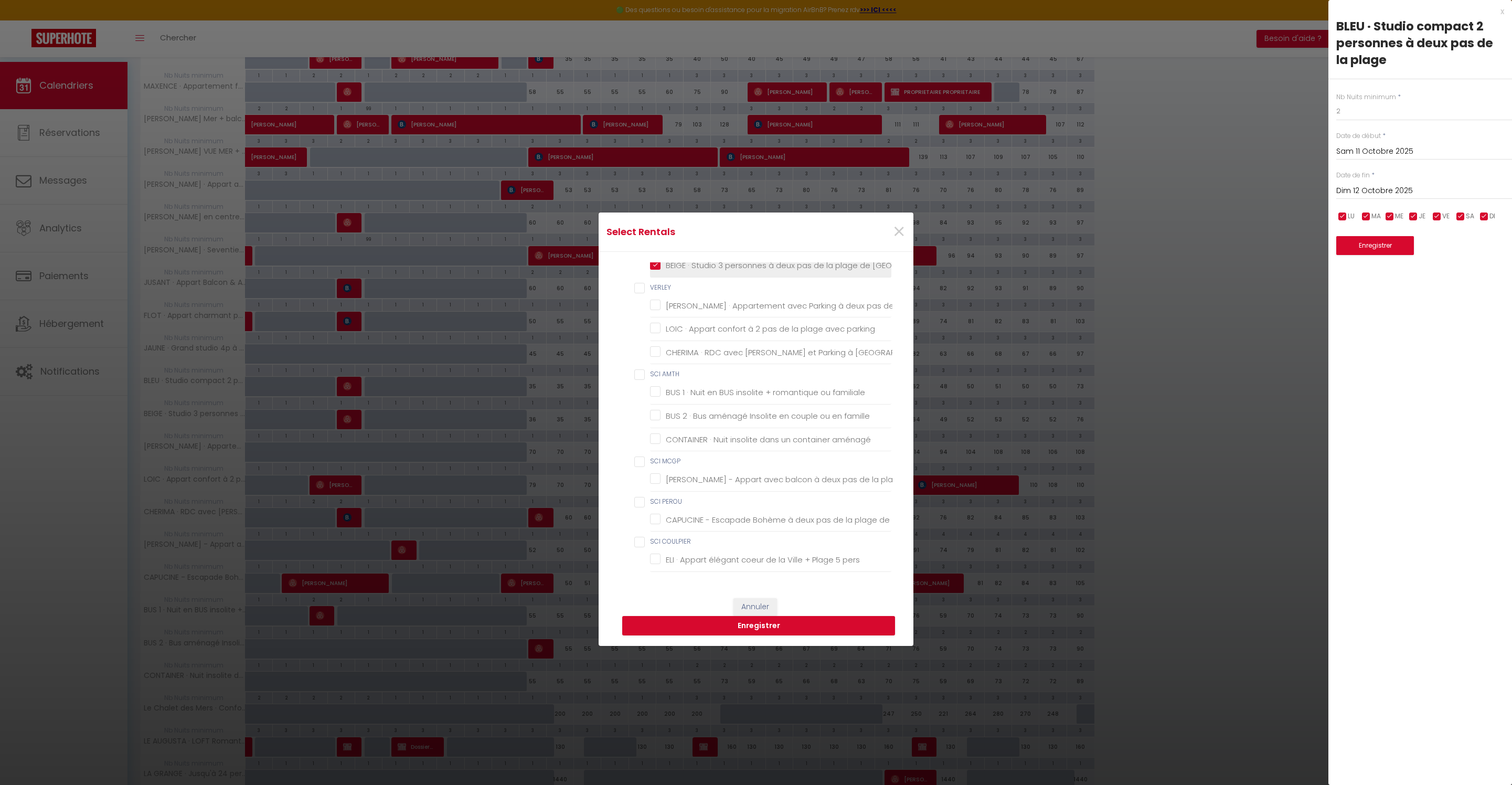
checkbox chambre "false"
checkbox Couvert "false"
checkbox chambres "false"
checkbox 100m "false"
checkbox chambre "false"
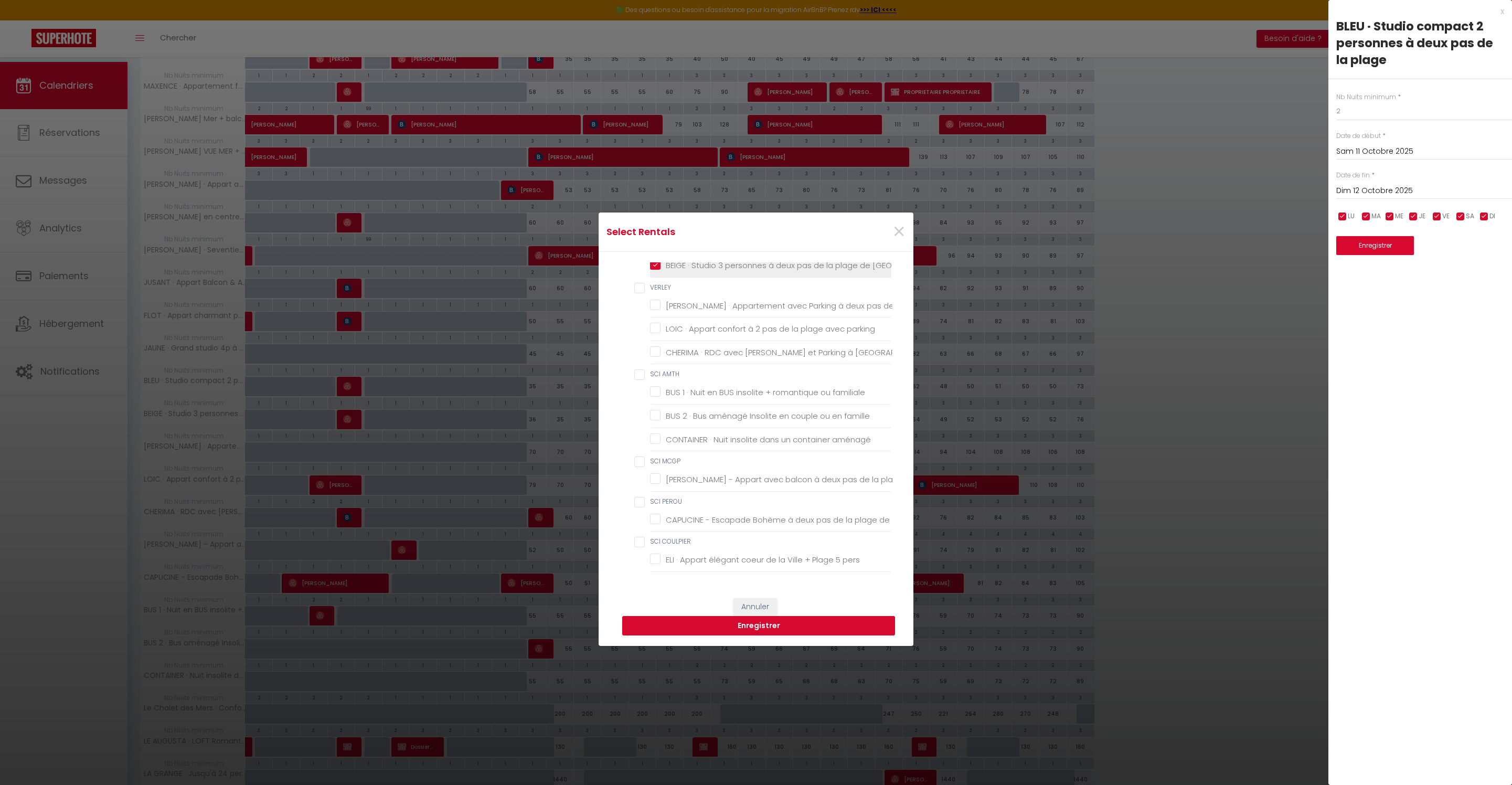
checkbox chambre "false"
checkbox mètres "false"
checkbox chambre "false"
checkbox Massage "false"
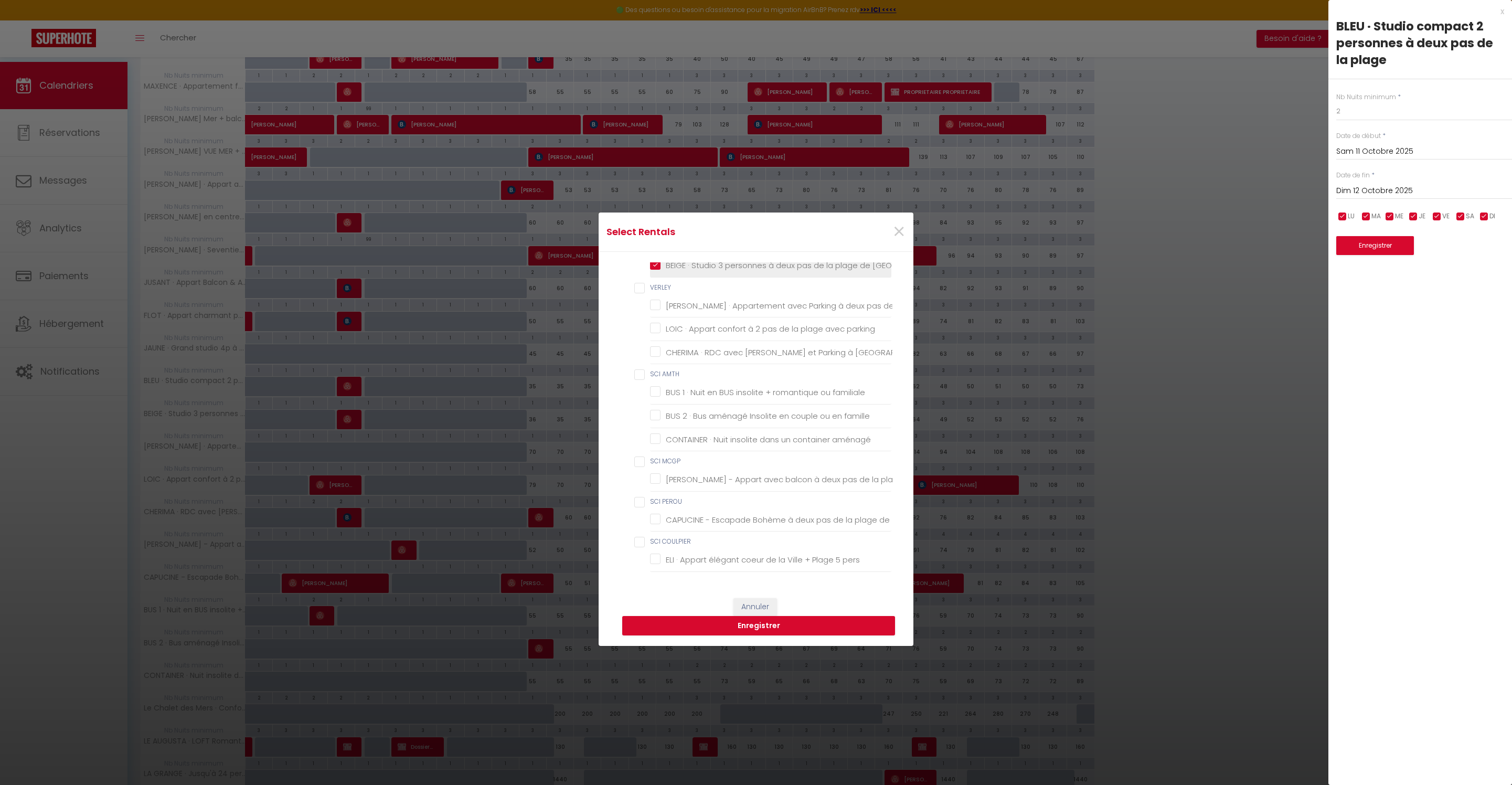
checkbox Barbecue "false"
checkbox babyfoot "false"
checkbox wifi "false"
checkbox pers "false"
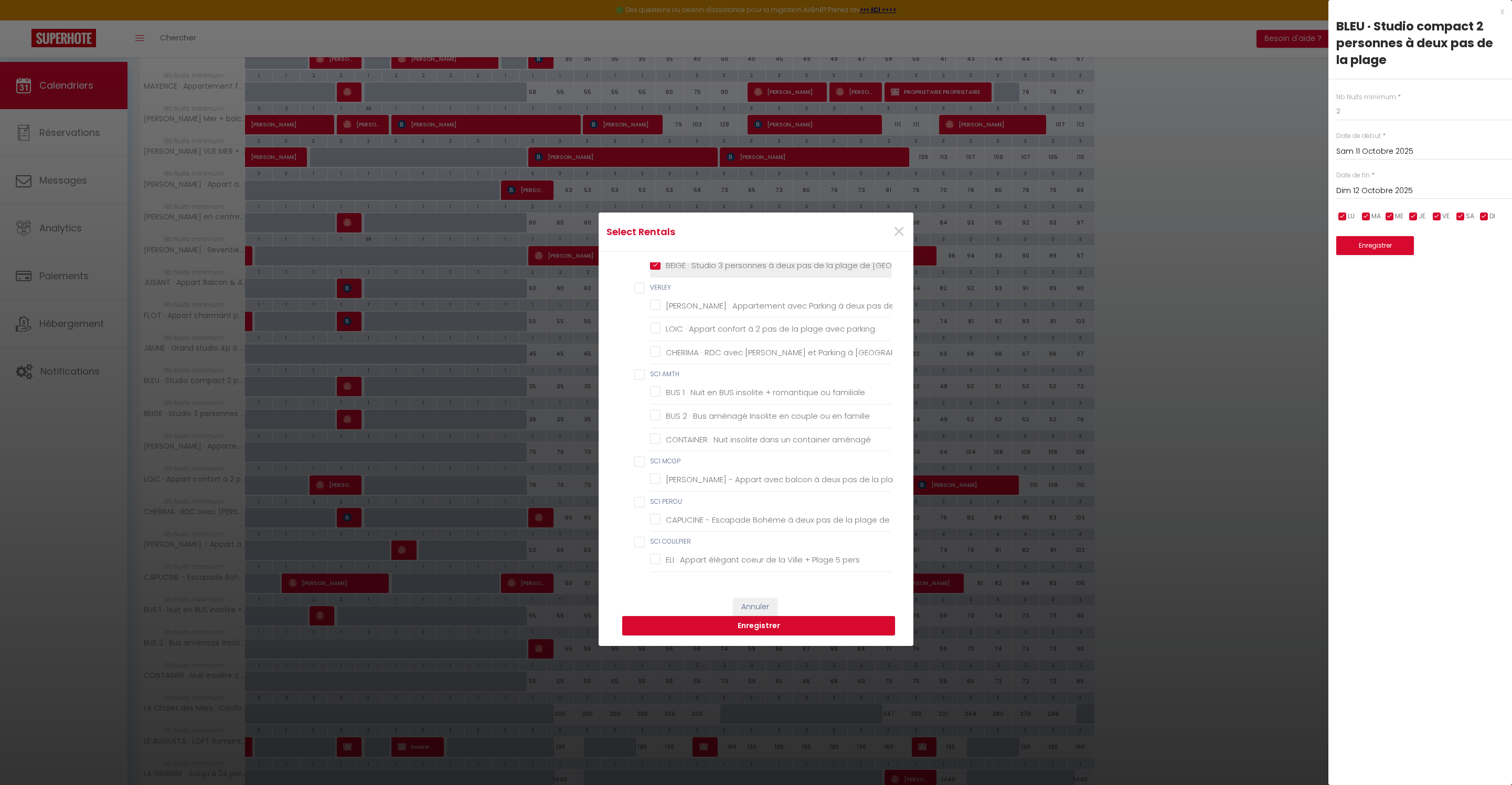
checkbox wifi "false"
checkbox Parking "false"
checkbox chambres "false"
checkbox chambre "false"
checkbox \! "false"
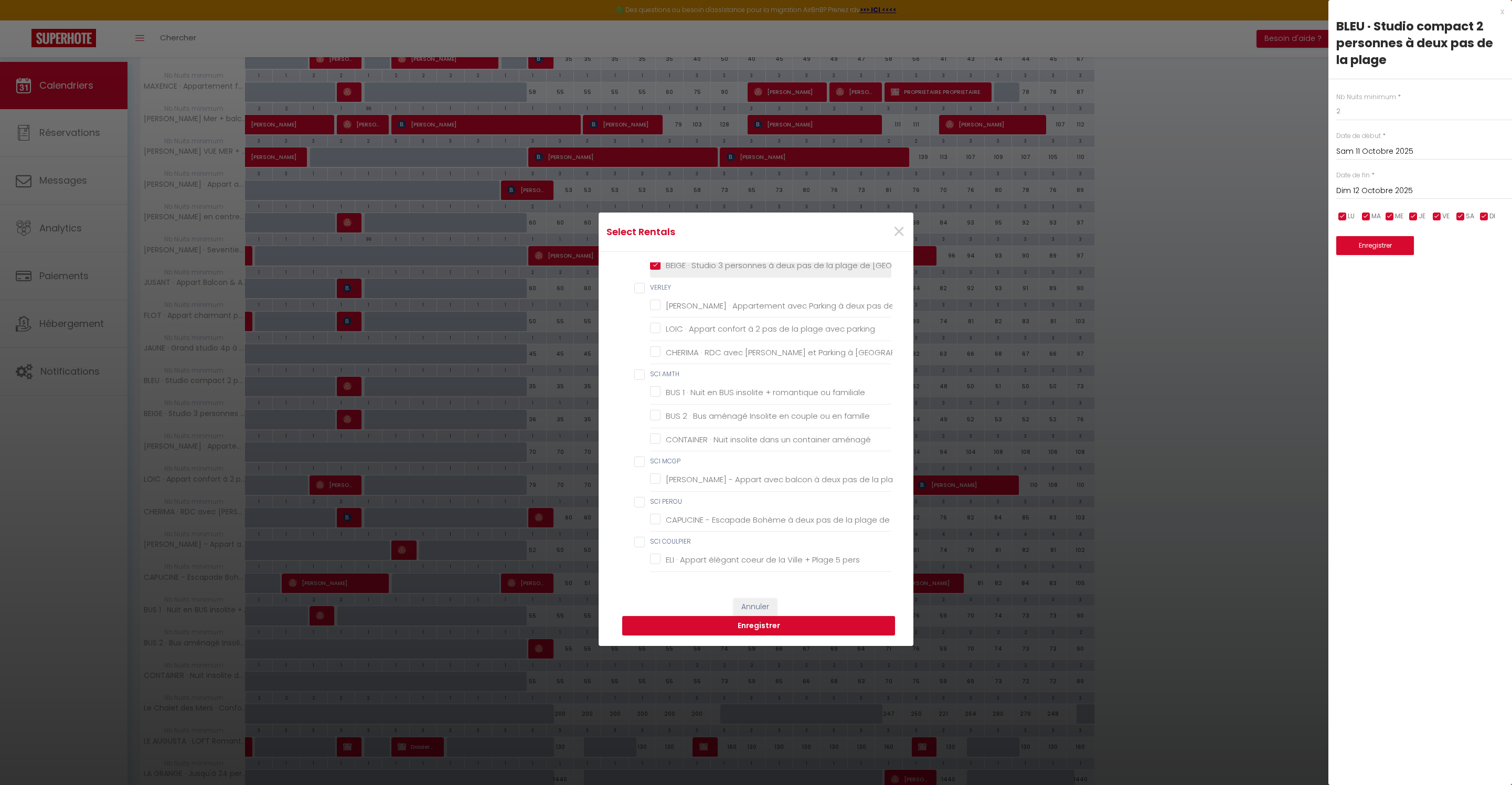
checkbox Dunes "false"
checkbox pers\ "false"
checkbox chambre "false"
checkbox chambres "false"
checkbox Berck-Plage "false"
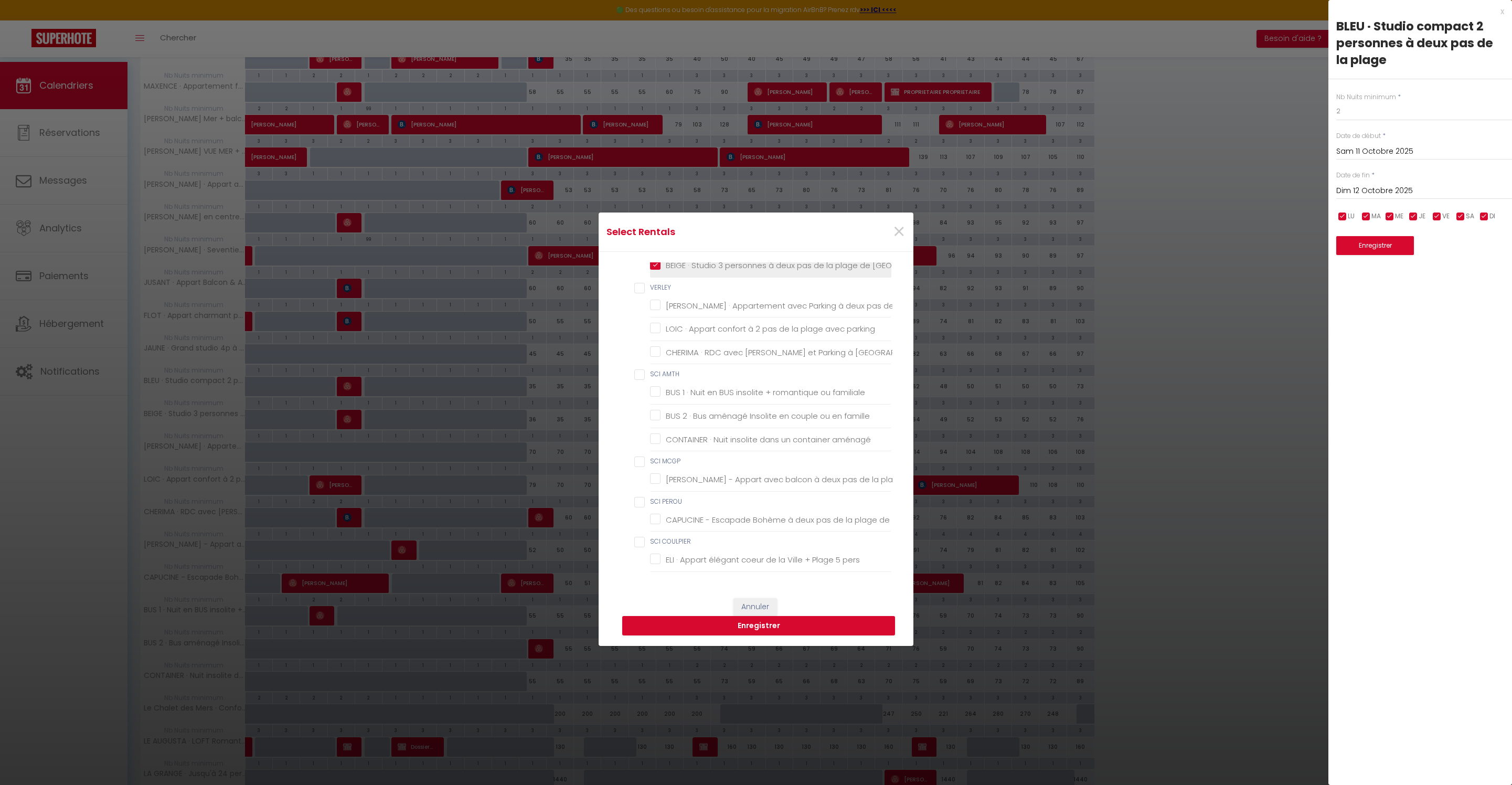
checkbox Berck-Plage "false"
checkbox Parking "false"
checkbox Berck "false"
checkbox terrasses "false"
checkbox pers "false"
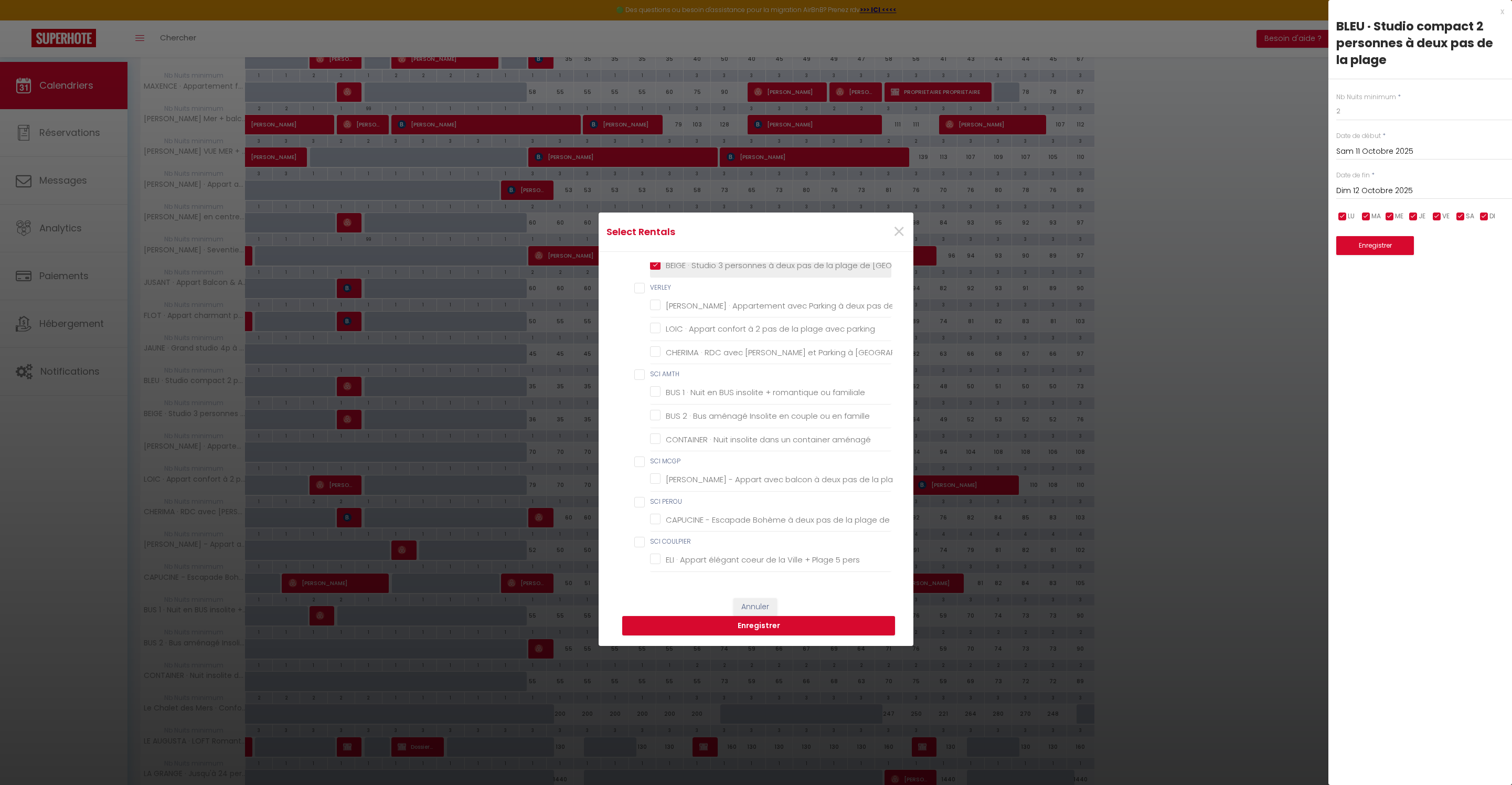
checkbox Plage "false"
checkbox Berck-Plage "false"
checkbox pers "false"
checkbox Berck-Plage "false"
checkbox 200m "false"
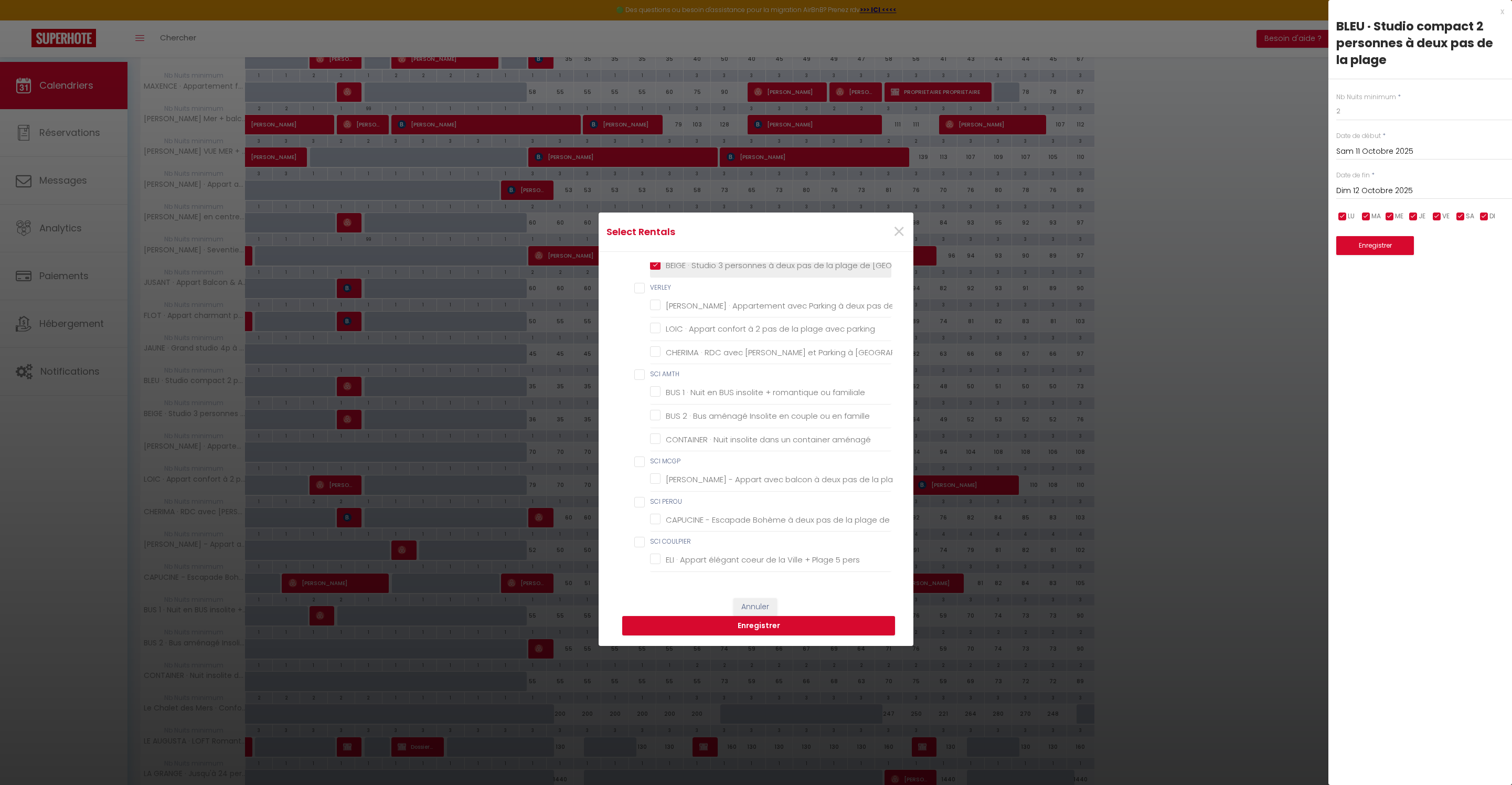
checkbox Berck "false"
checkbox Berck-Plage "false"
checkbox Plage "false"
checkbox Berck-Plage "false"
checkbox personnes "false"
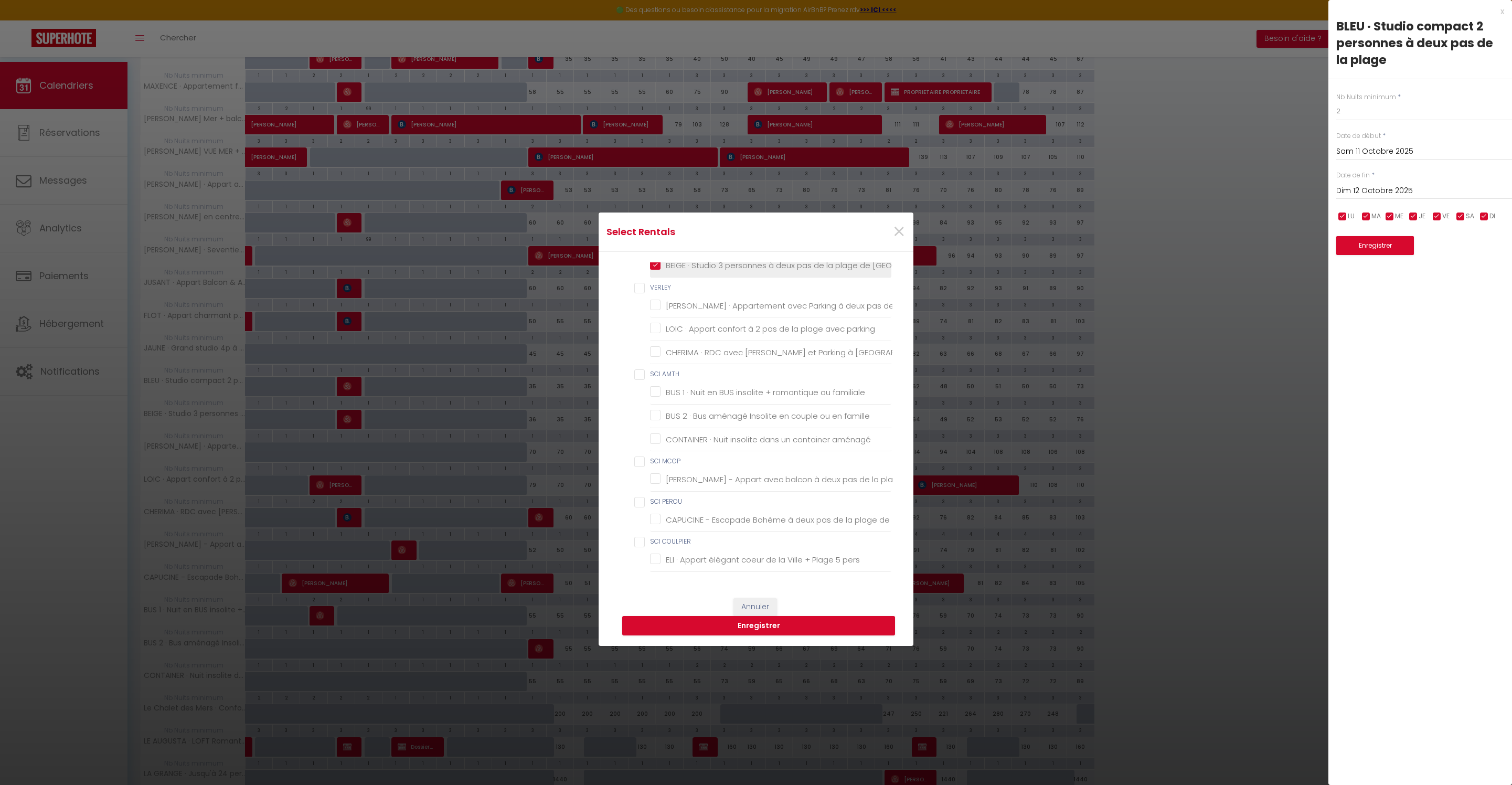
checkbox Berck "false"
checkbox Plage "false"
checkbox mer "false"
checkbox plage "false"
checkbox parking "false"
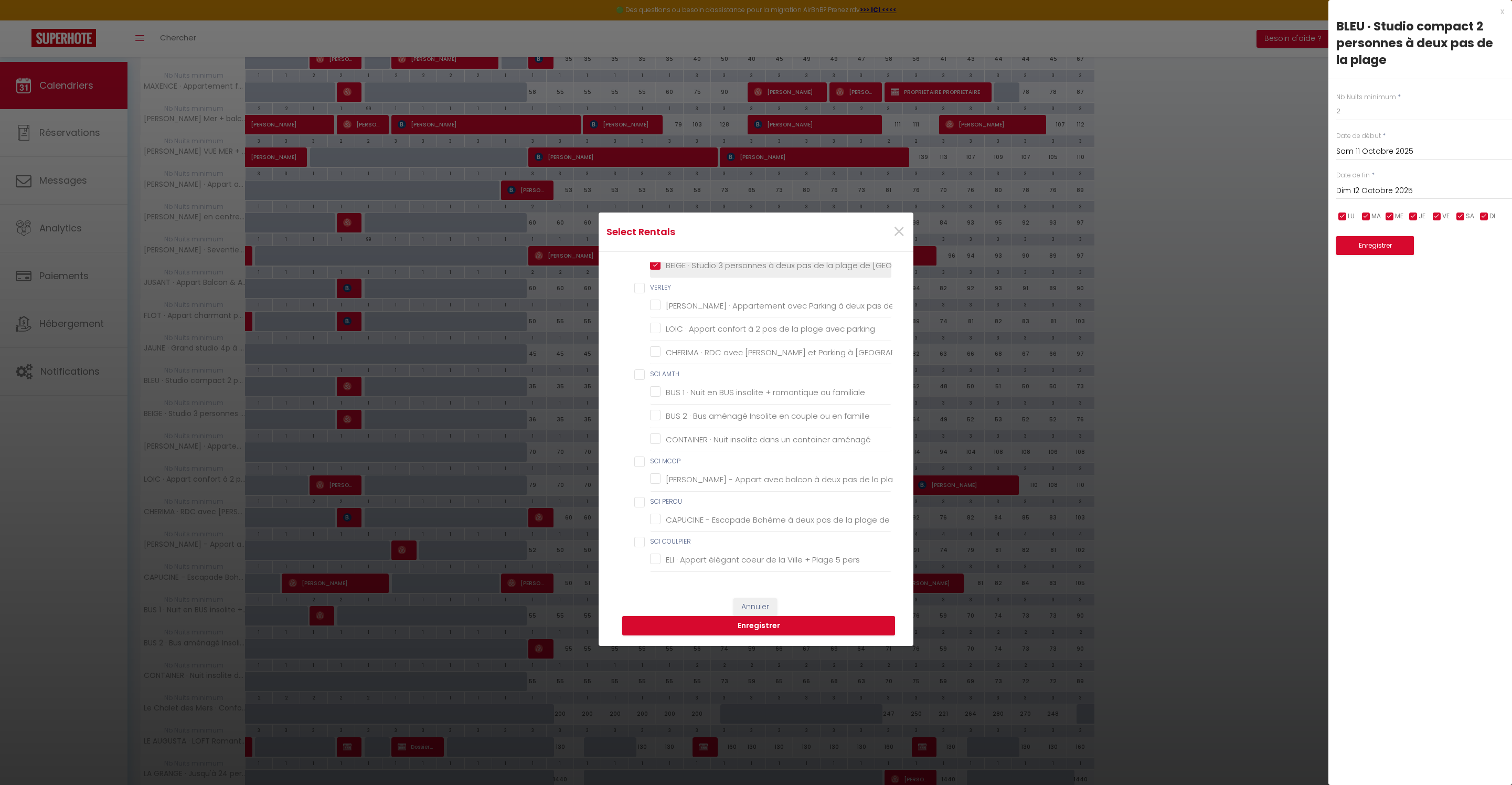
checkbox Berck-Plage "false"
checkbox familiale "false"
checkbox famille "false"
checkbox aménagé "false"
checkbox Berck "false"
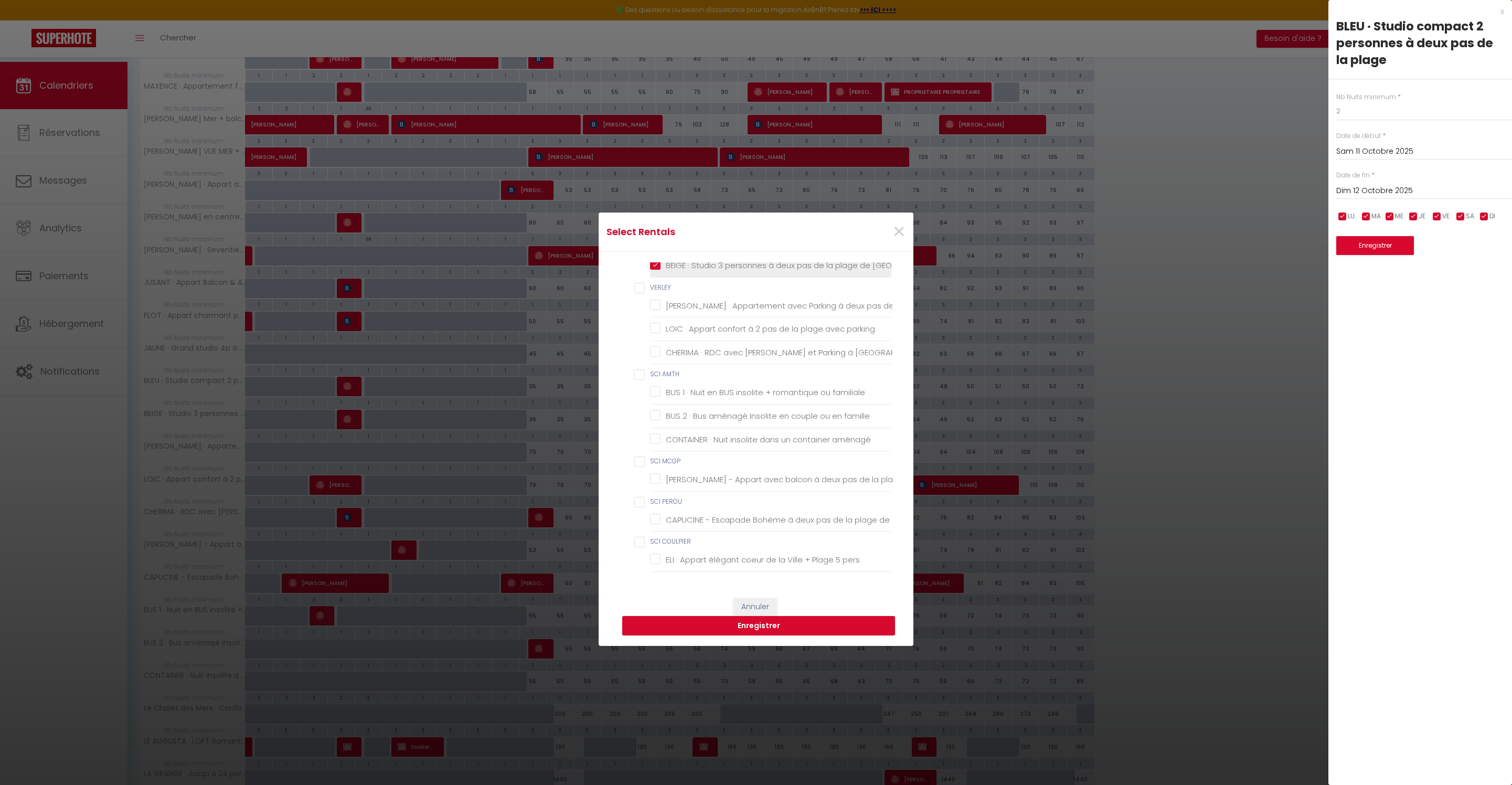
checkbox Berck "false"
checkbox pers "false"
click at [766, 626] on button "Enregistrer" at bounding box center [758, 626] width 273 height 20
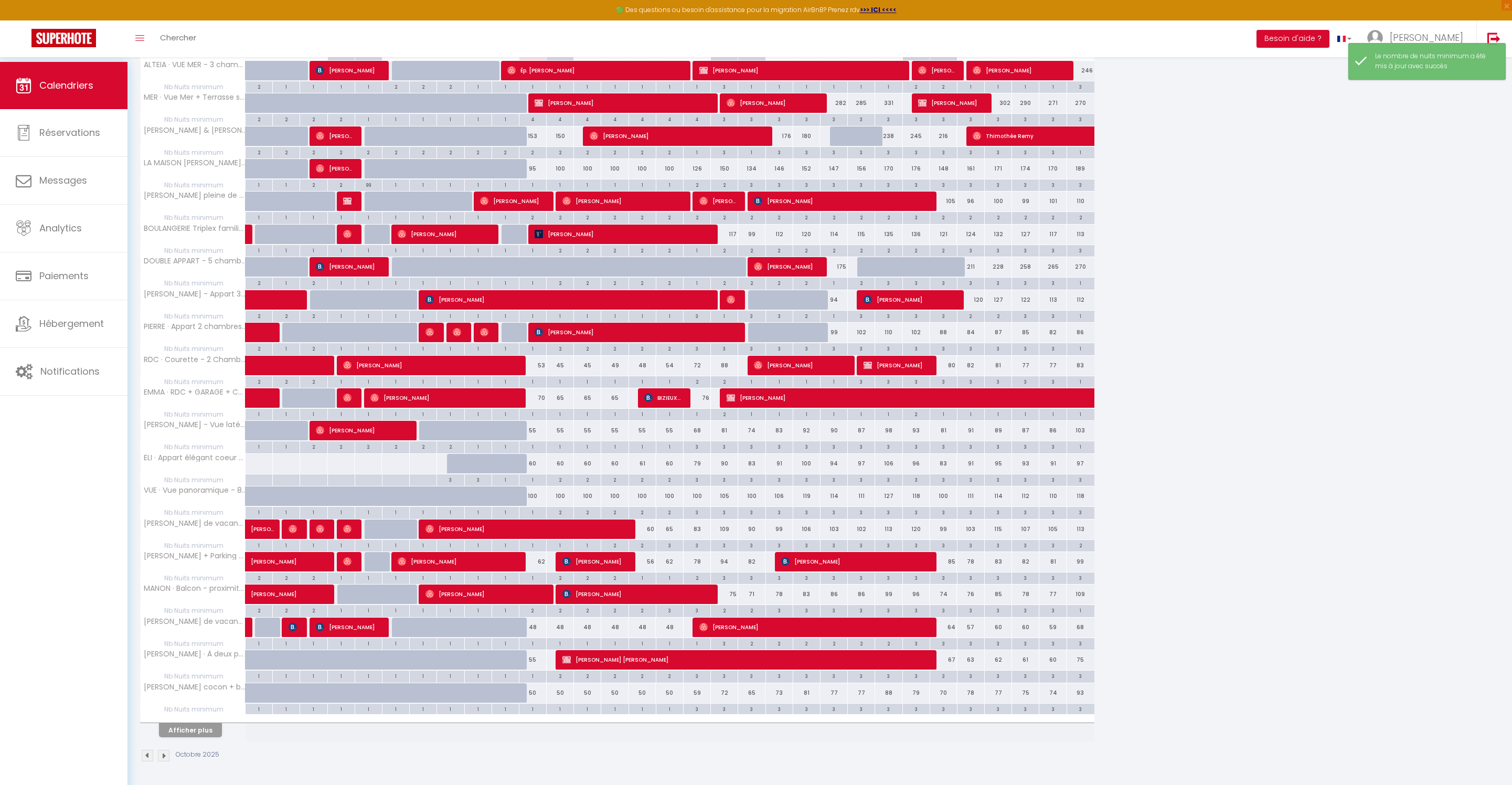
scroll to position [256, 0]
click at [216, 723] on button "Afficher plus" at bounding box center [190, 730] width 63 height 14
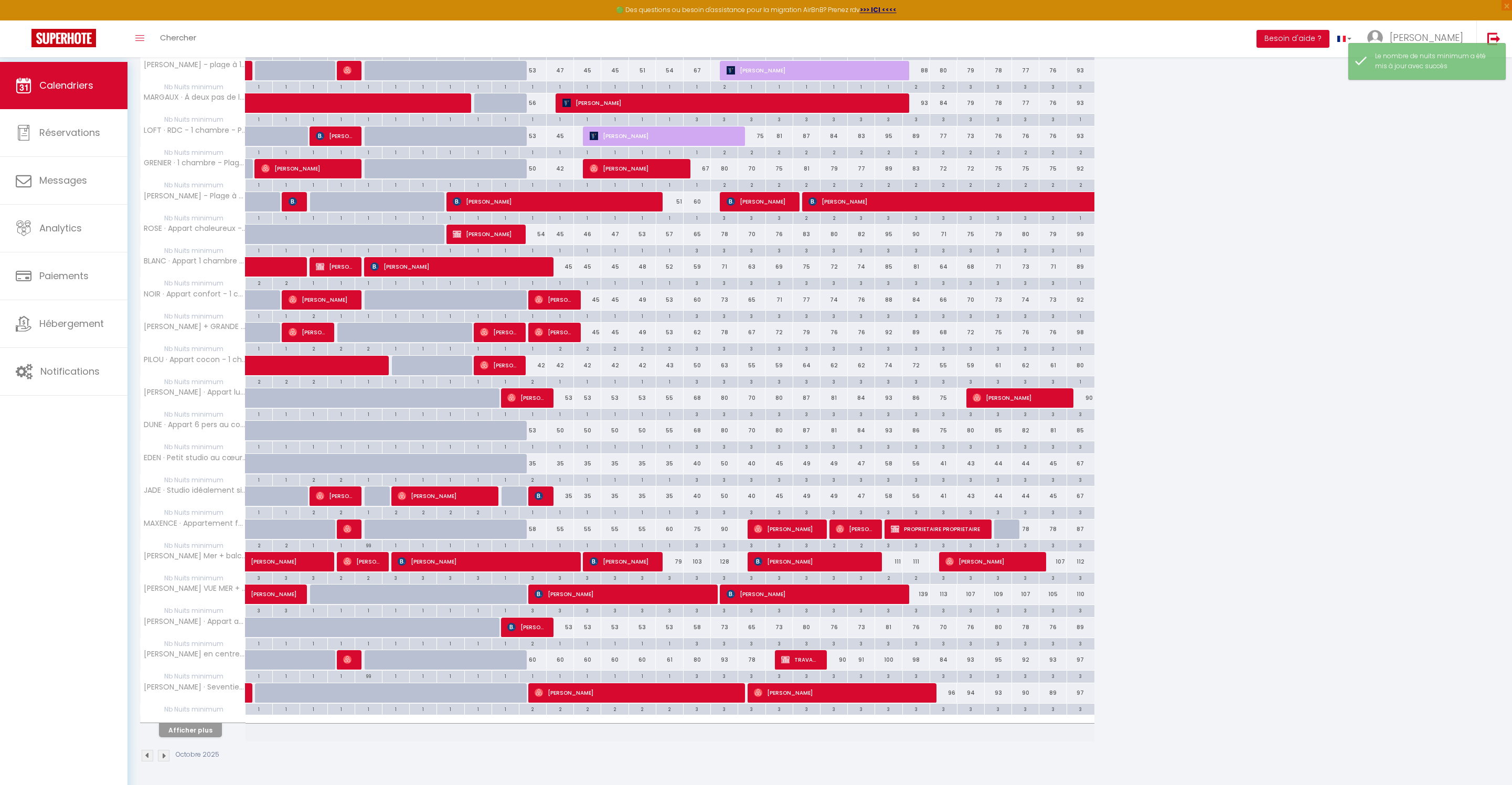
scroll to position [959, 0]
click at [222, 723] on button "Afficher plus" at bounding box center [190, 730] width 63 height 14
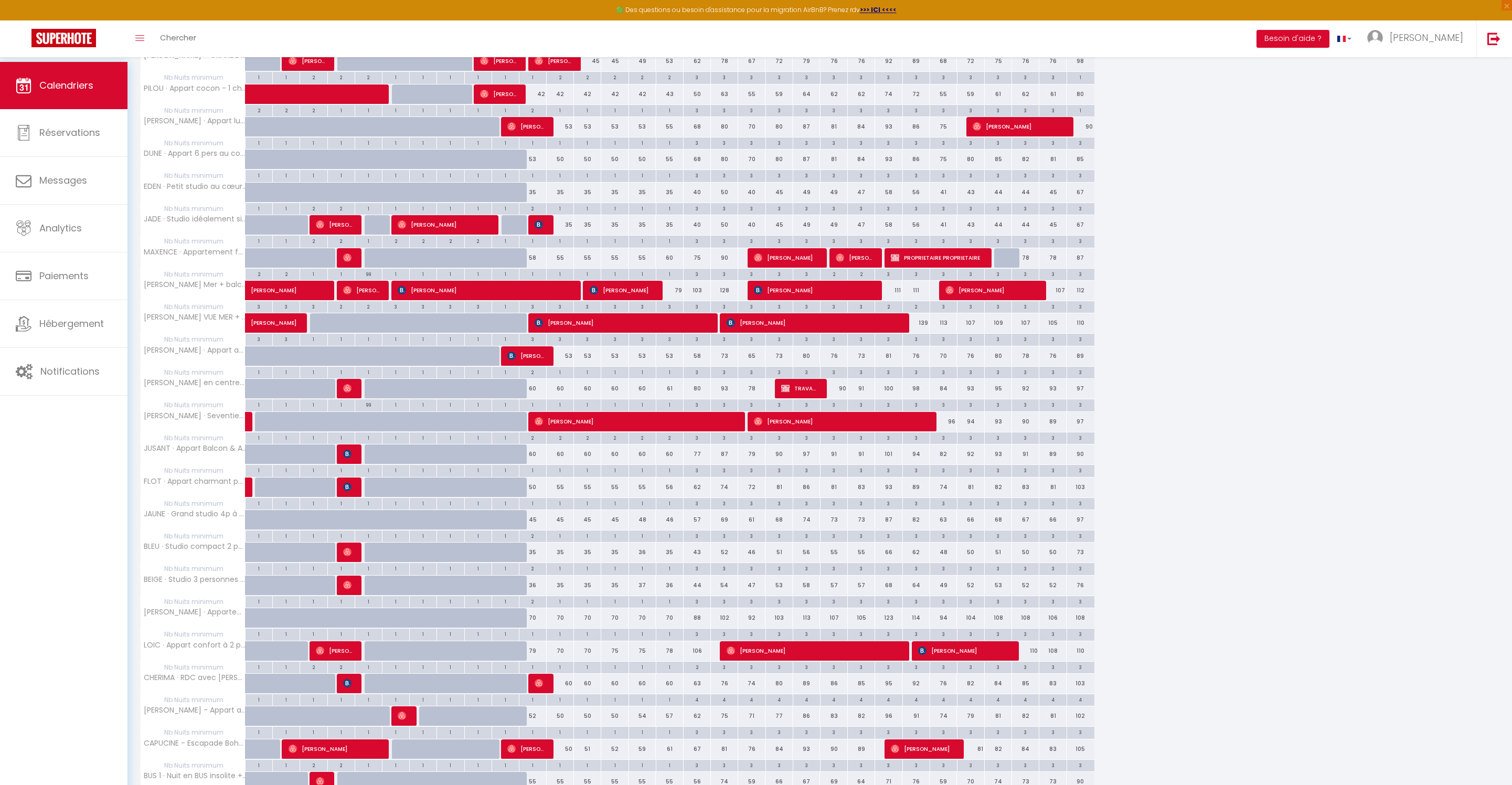
scroll to position [1121, 0]
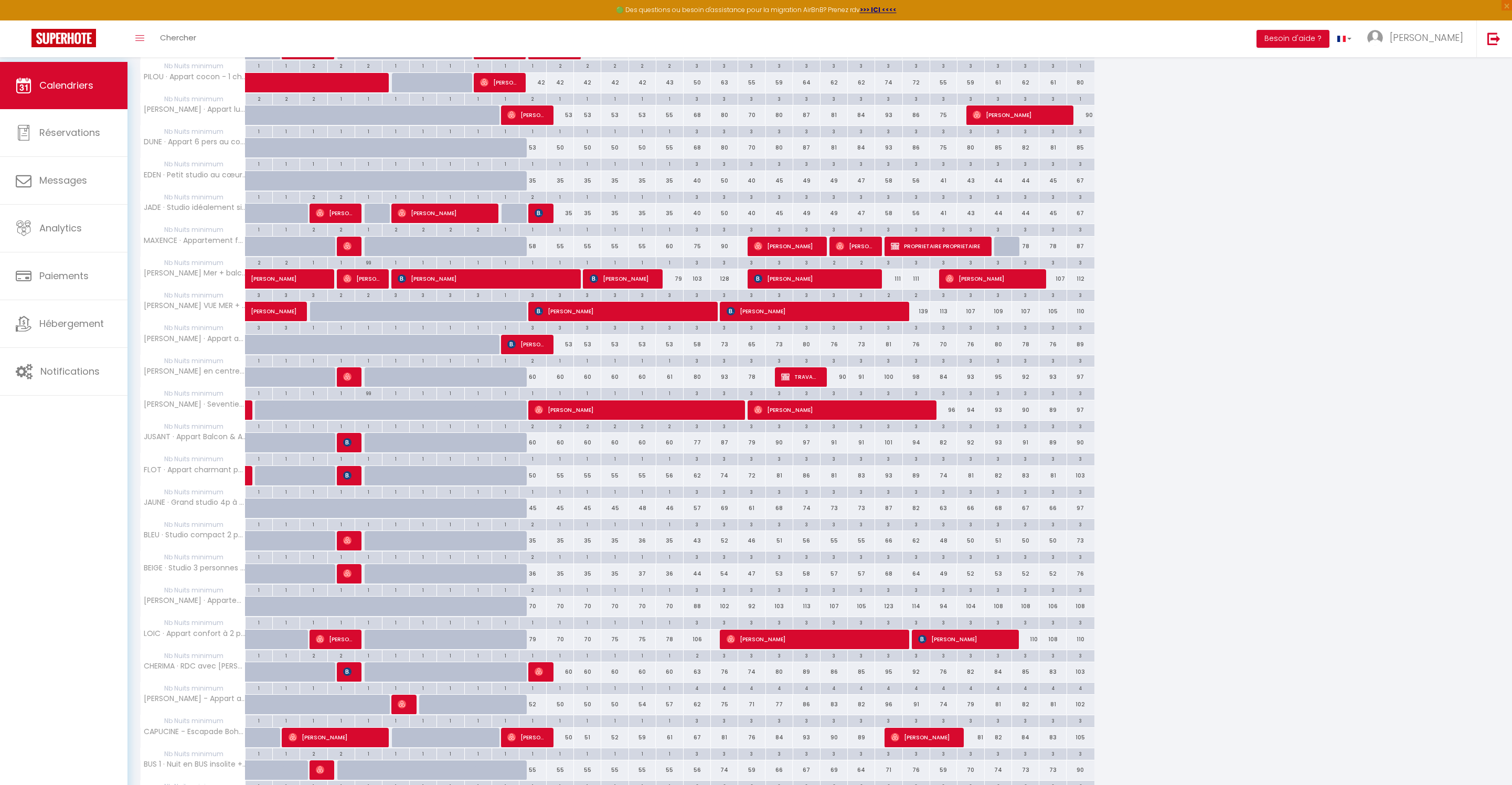
click at [706, 267] on div "3" at bounding box center [697, 262] width 27 height 10
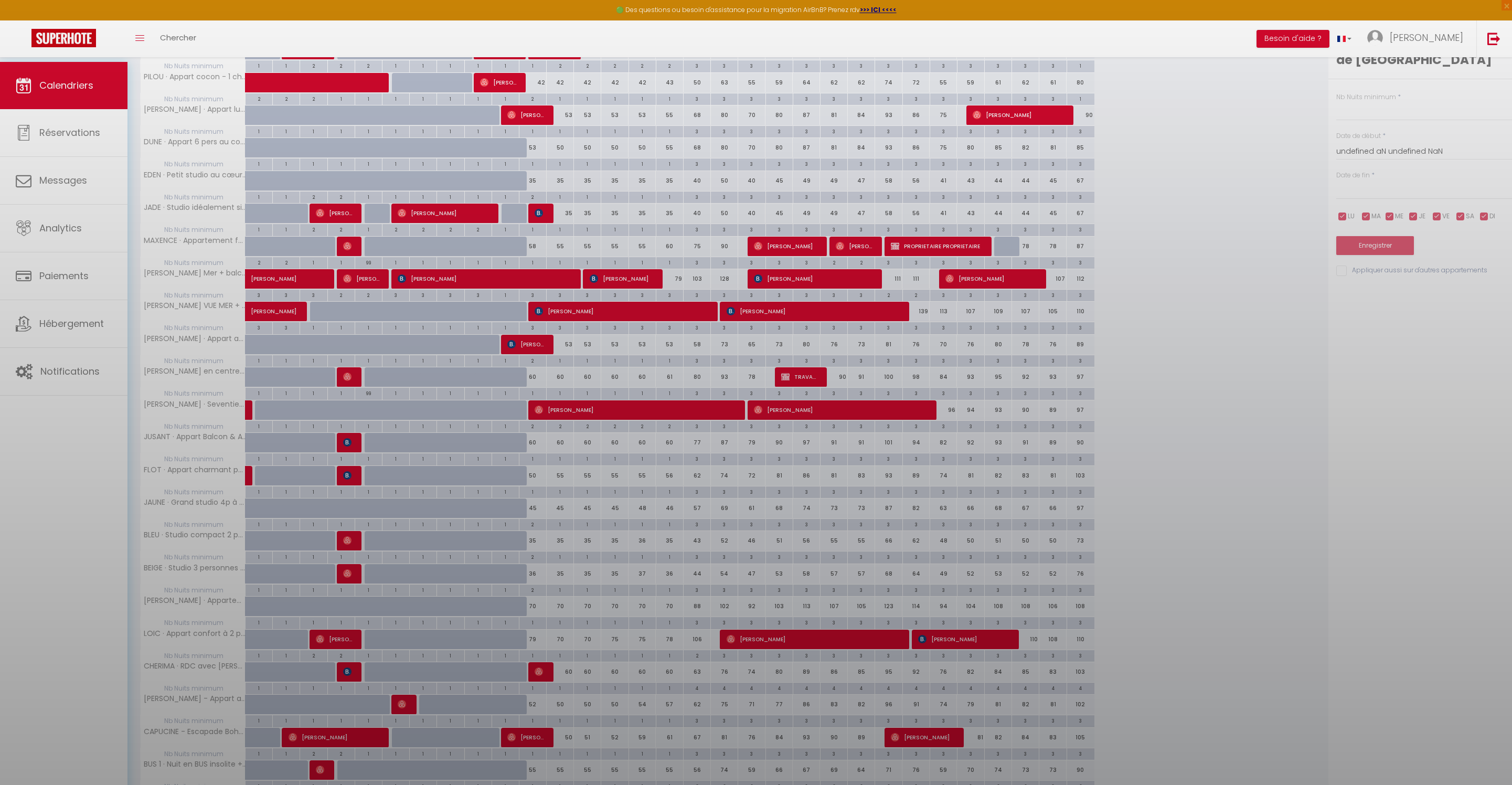
type input "3"
type input "Ven 17 Octobre 2025"
type input "Sam 18 Octobre 2025"
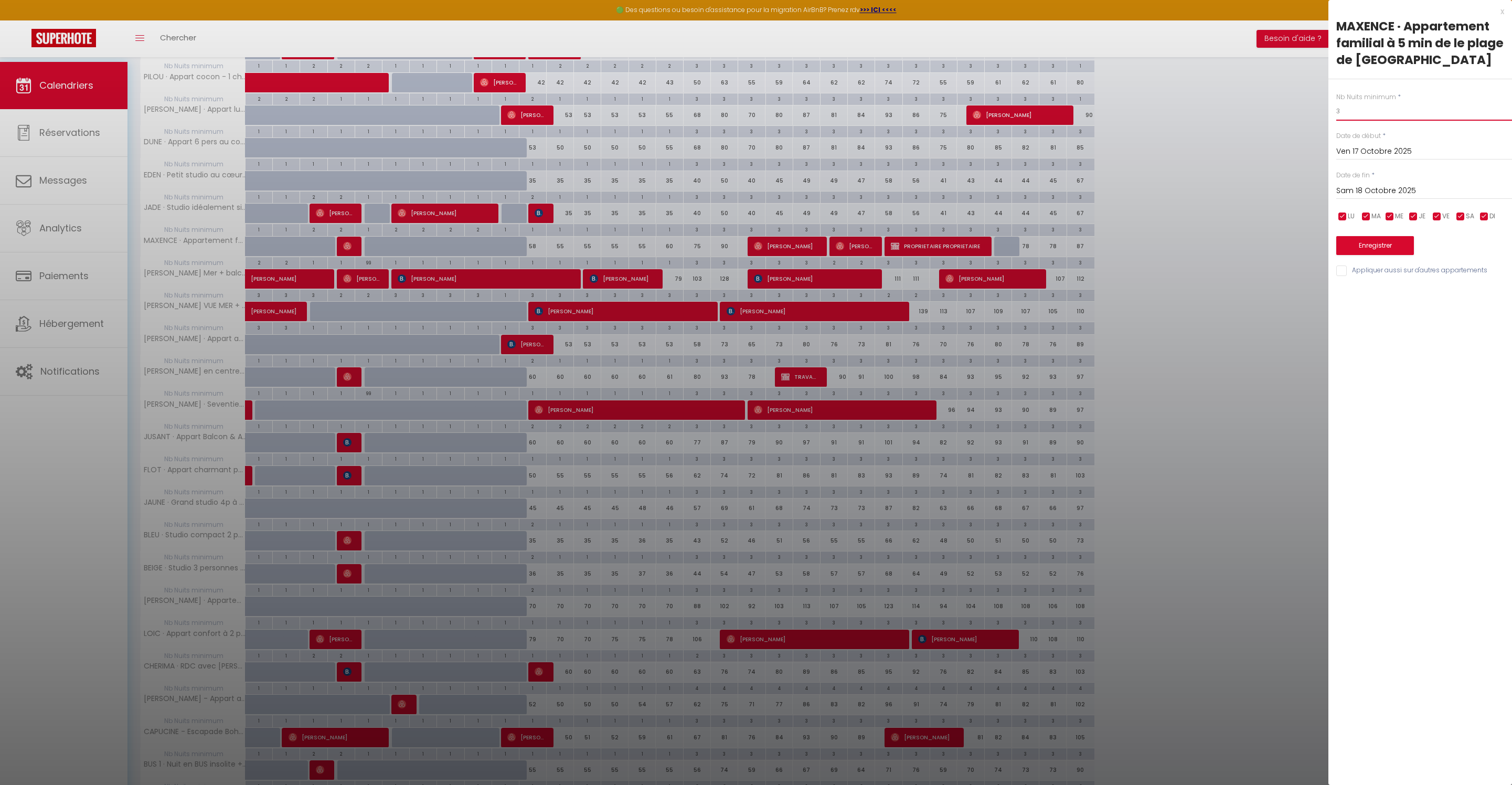
click at [1359, 121] on input "3" at bounding box center [1424, 111] width 176 height 19
type input "2"
click at [1385, 198] on input "Sam 18 Octobre 2025" at bounding box center [1424, 191] width 176 height 13
click at [1350, 324] on span "19" at bounding box center [1348, 314] width 23 height 21
type input "Dim 19 Octobre 2025"
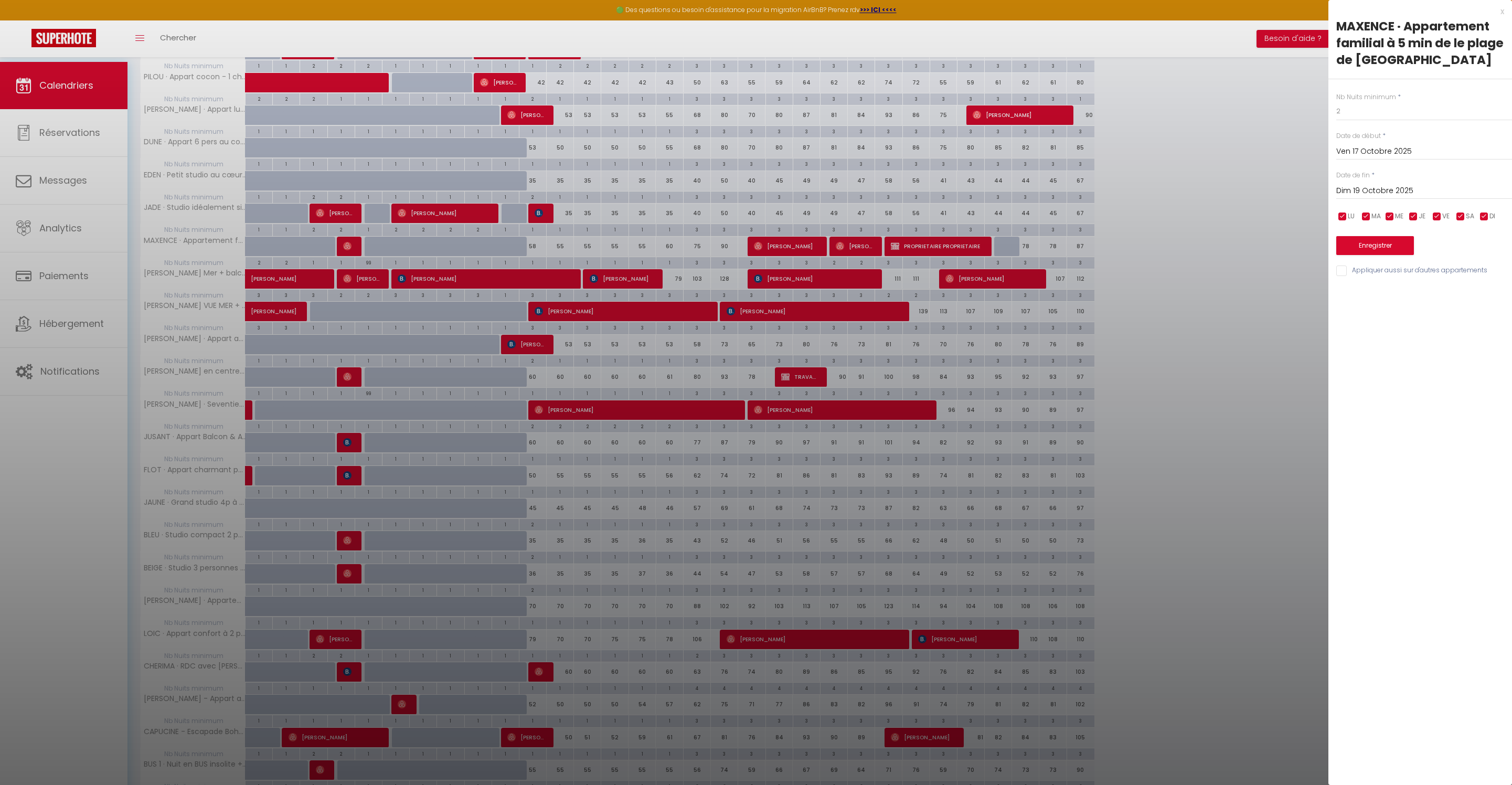
click at [1375, 255] on button "Enregistrer" at bounding box center [1375, 245] width 77 height 19
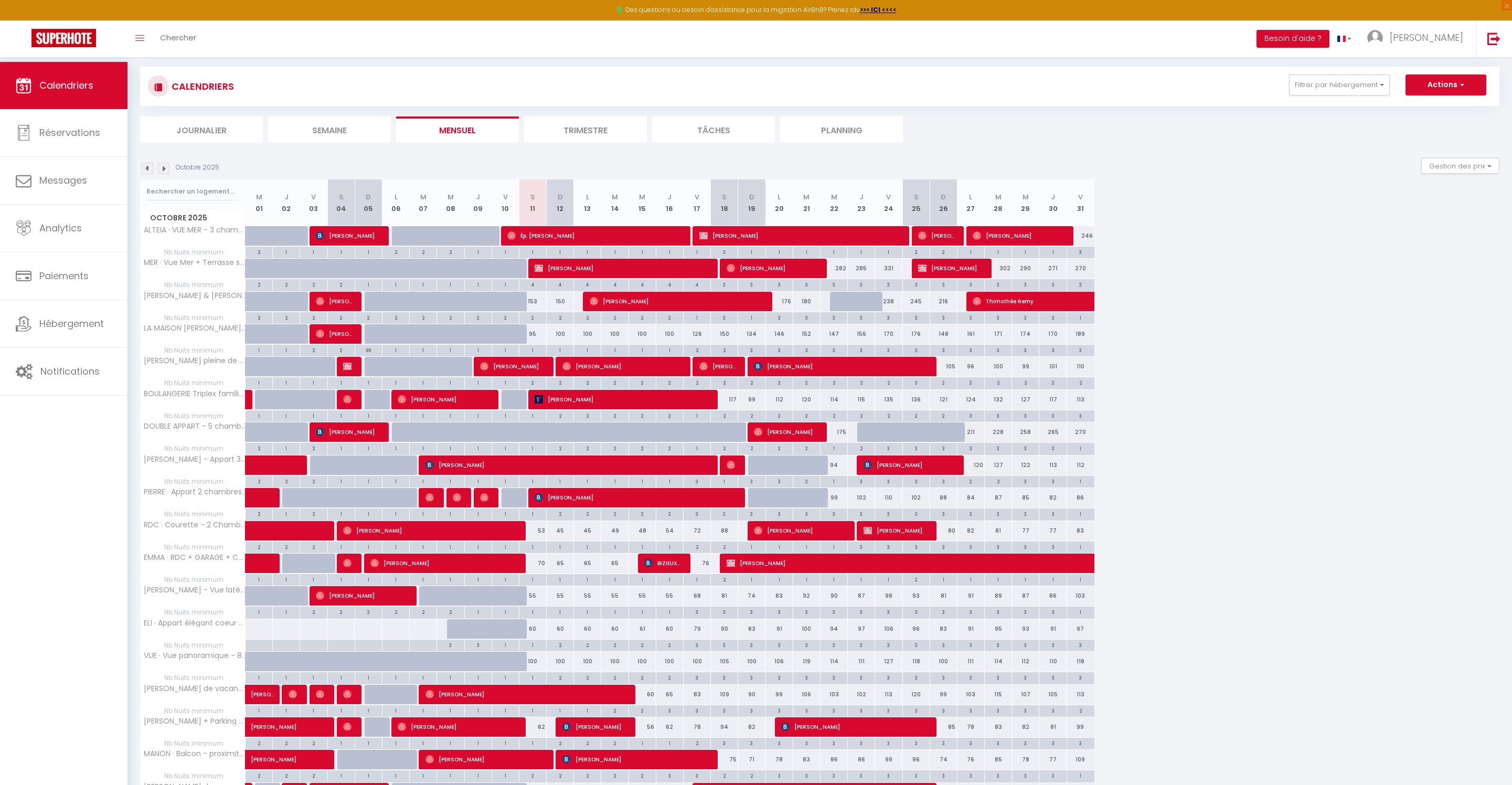
scroll to position [5, 0]
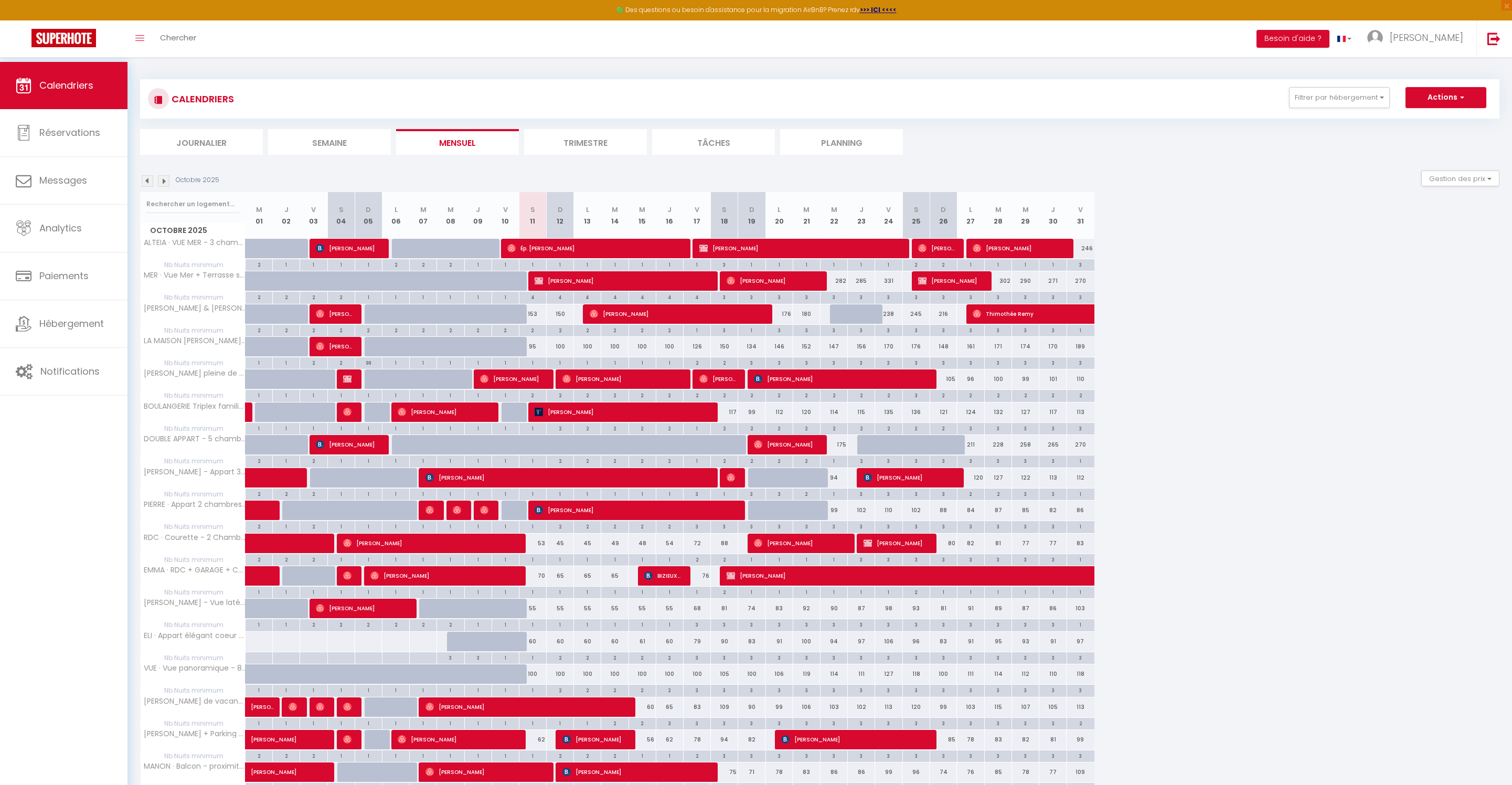
click at [786, 335] on div "3" at bounding box center [779, 330] width 27 height 10
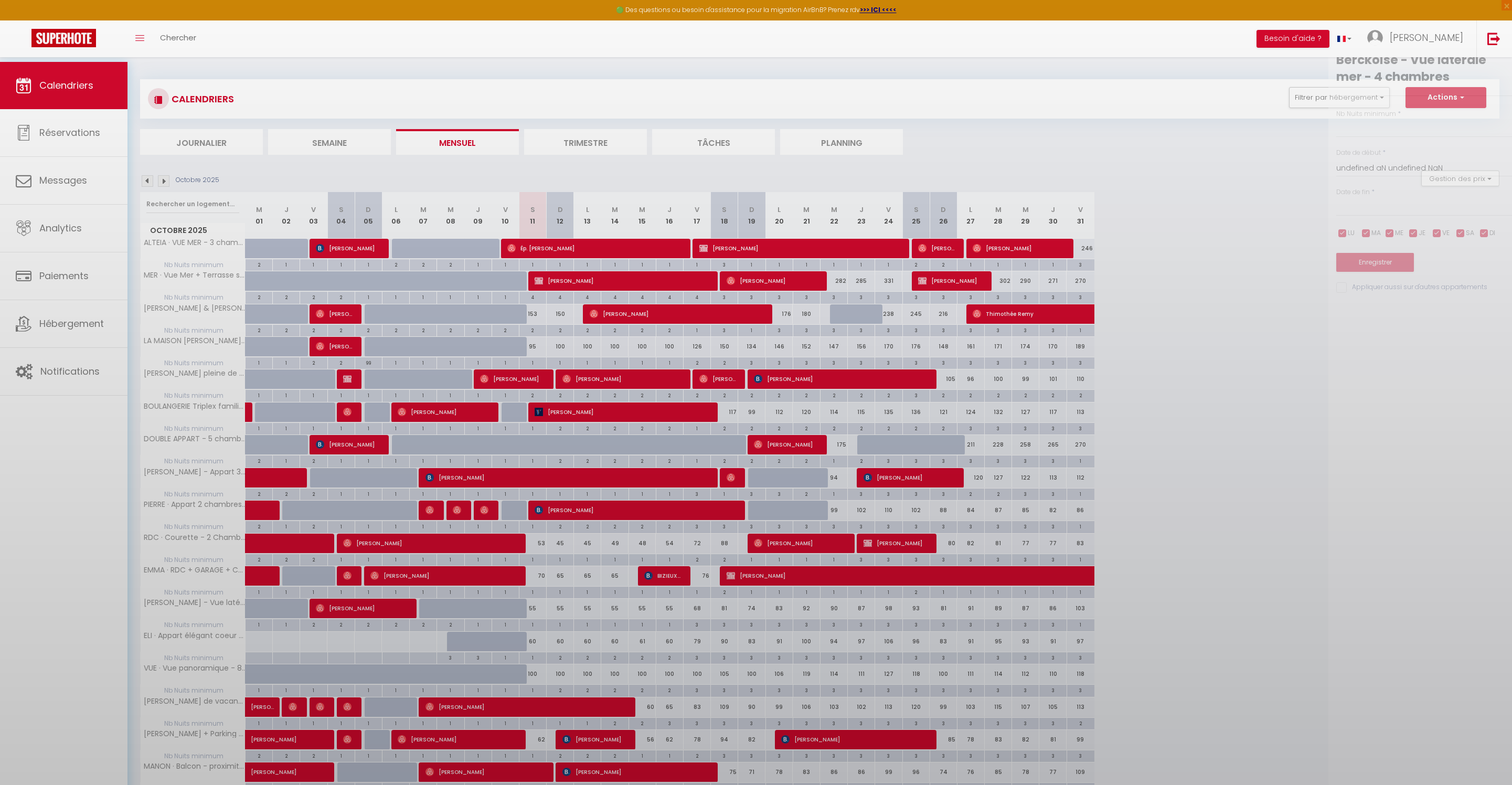
type input "3"
type input "Lun 20 Octobre 2025"
type input "[DATE]"
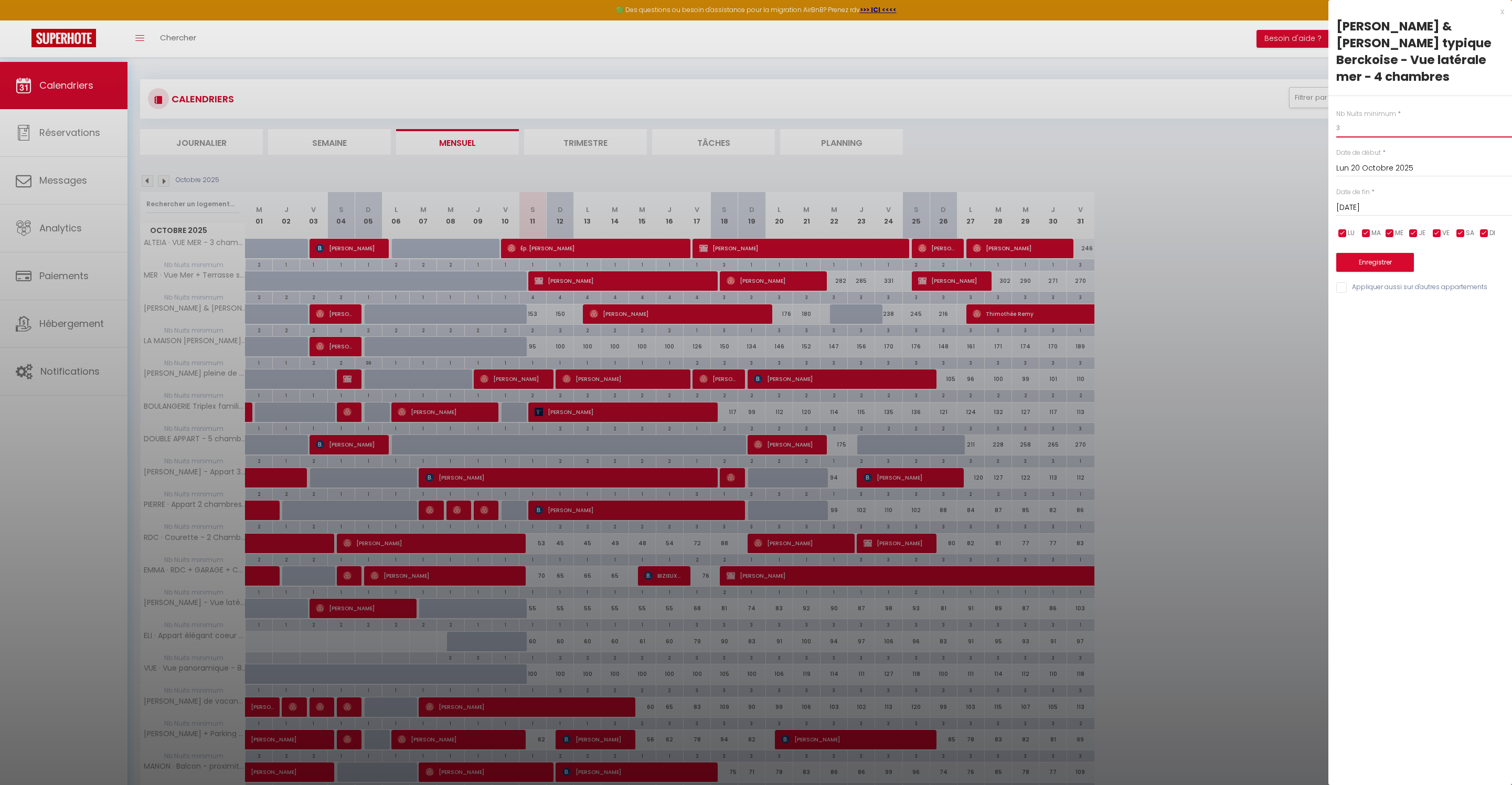
click at [1366, 130] on input "3" at bounding box center [1424, 127] width 176 height 19
type input "2"
click at [1369, 215] on input "[DATE]" at bounding box center [1424, 208] width 176 height 13
click at [1411, 341] on span "22" at bounding box center [1415, 331] width 23 height 21
type input "Mer 22 Octobre 2025"
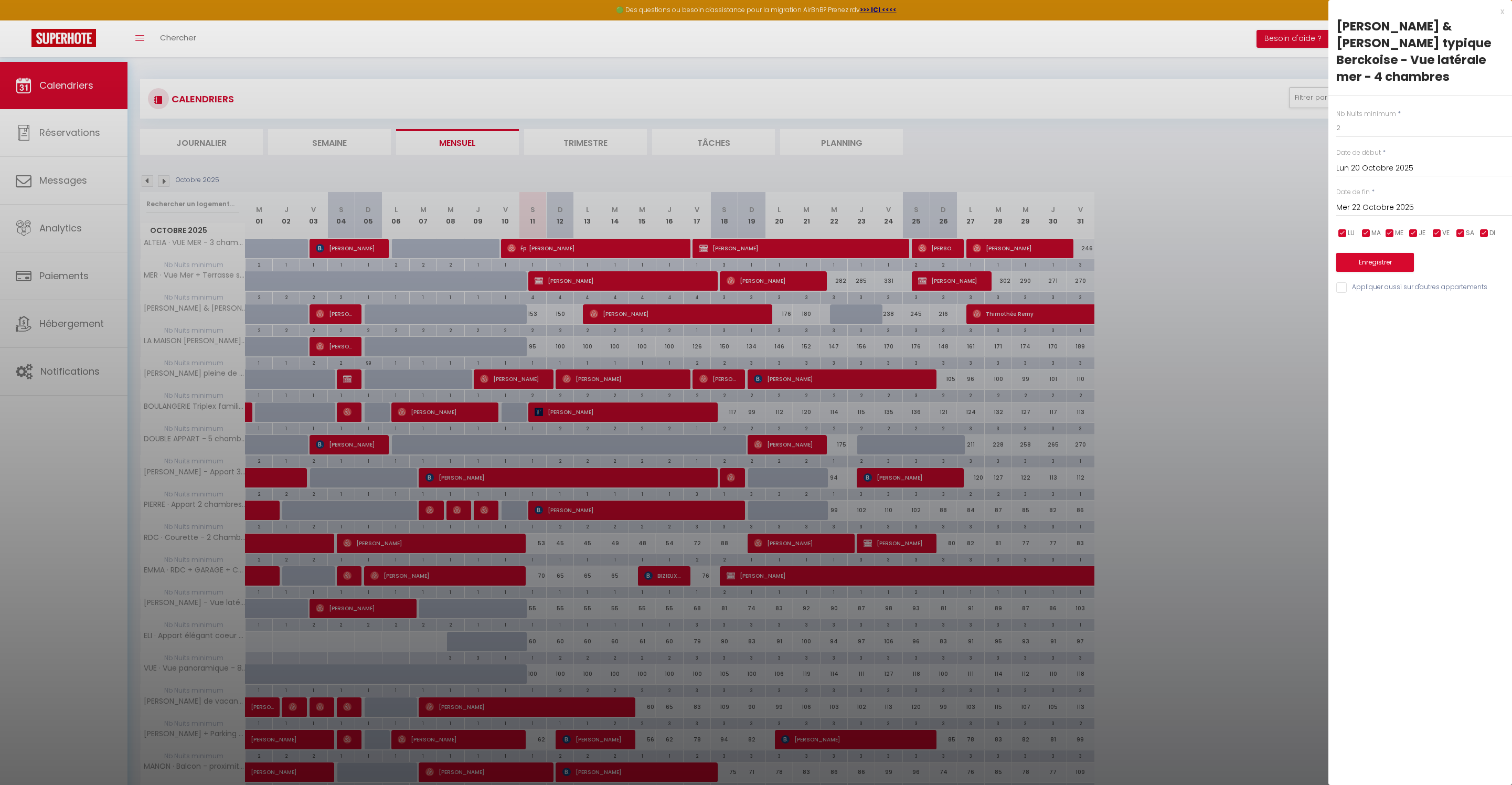
click at [1406, 272] on button "Enregistrer" at bounding box center [1375, 262] width 77 height 19
